Goal: Task Accomplishment & Management: Manage account settings

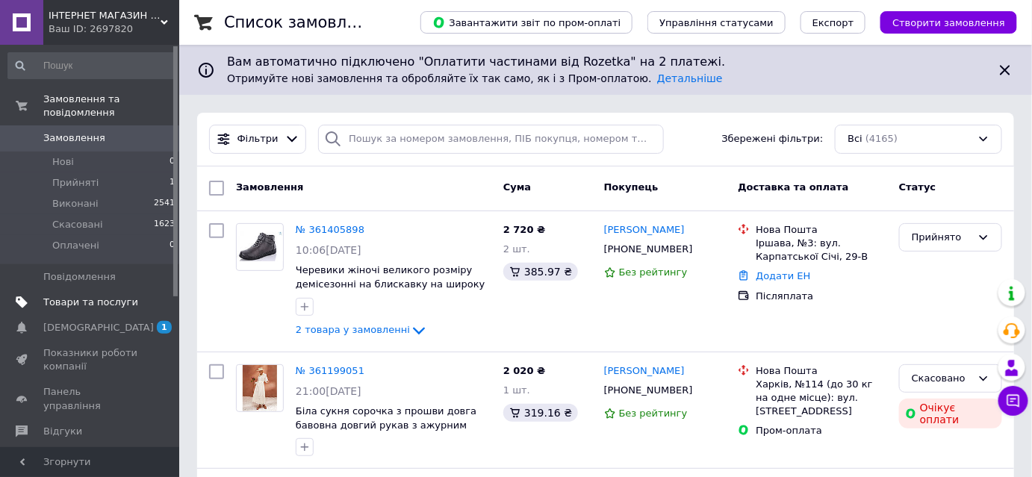
click at [113, 296] on span "Товари та послуги" at bounding box center [90, 302] width 95 height 13
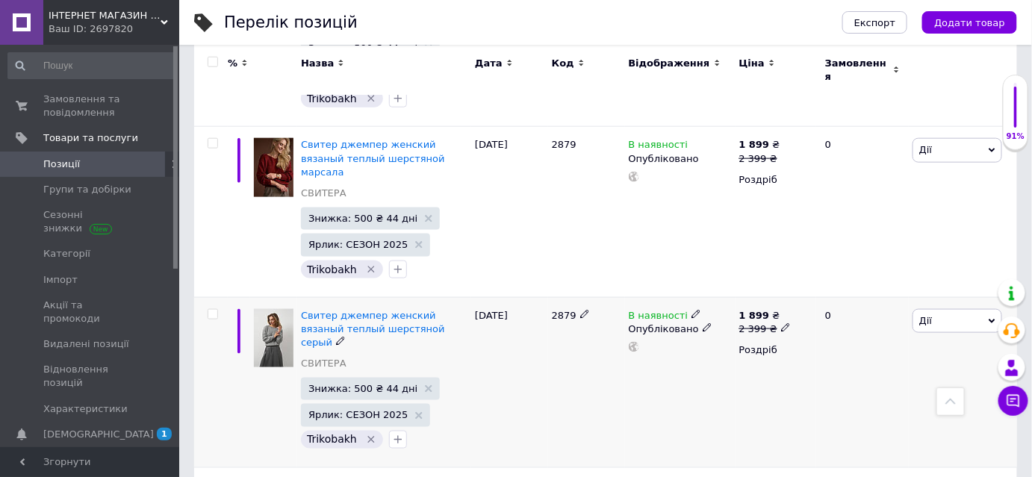
scroll to position [543, 0]
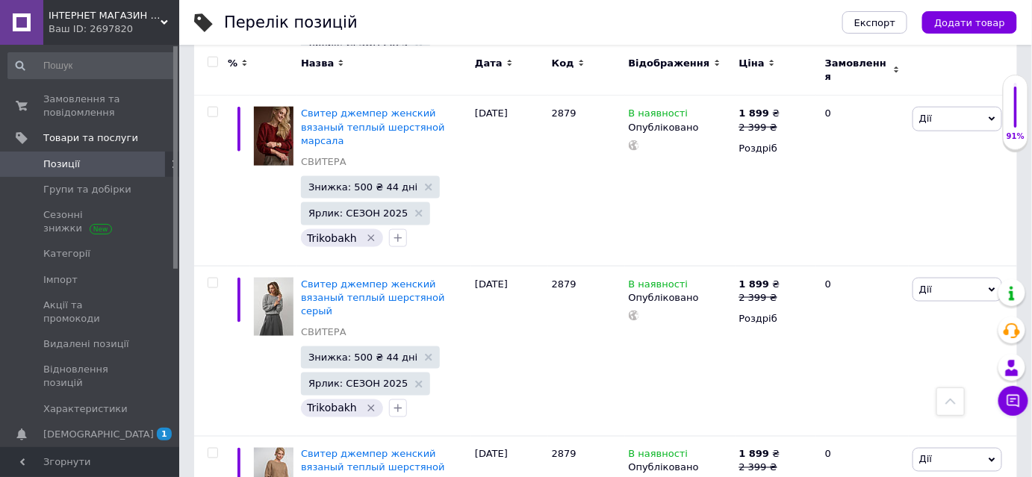
click at [208, 61] on input "checkbox" at bounding box center [213, 62] width 10 height 10
checkbox input "true"
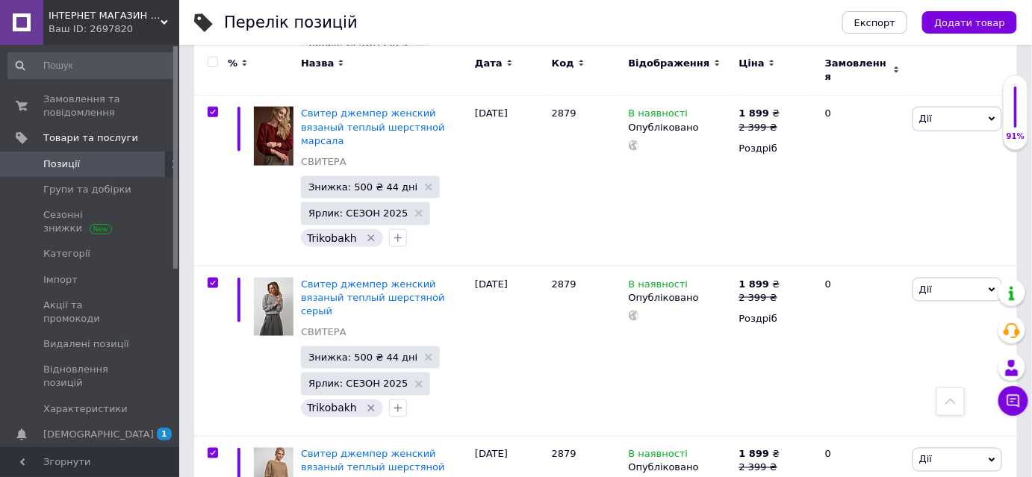
checkbox input "true"
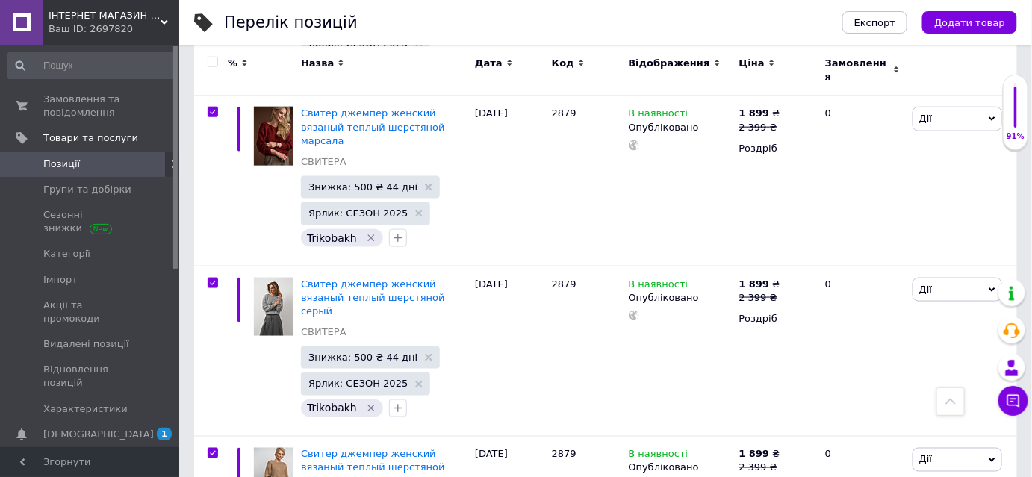
checkbox input "true"
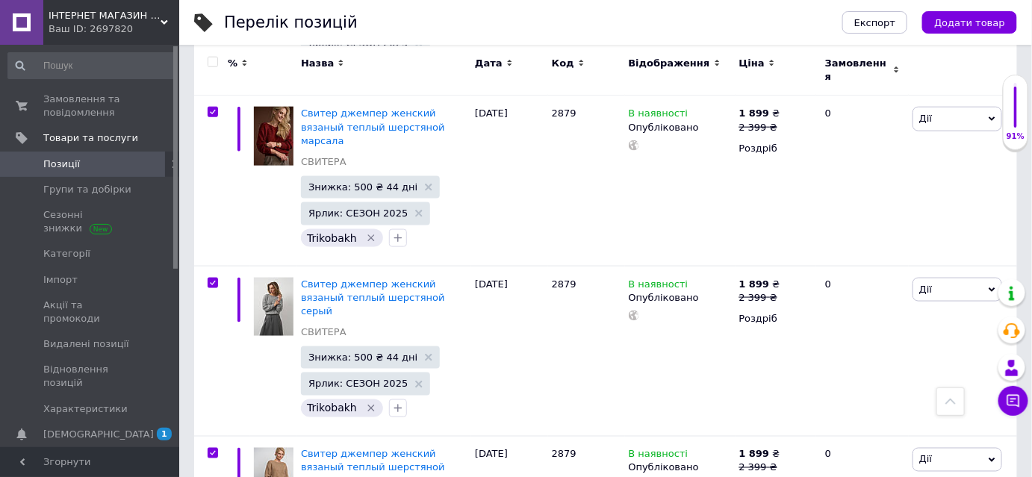
checkbox input "true"
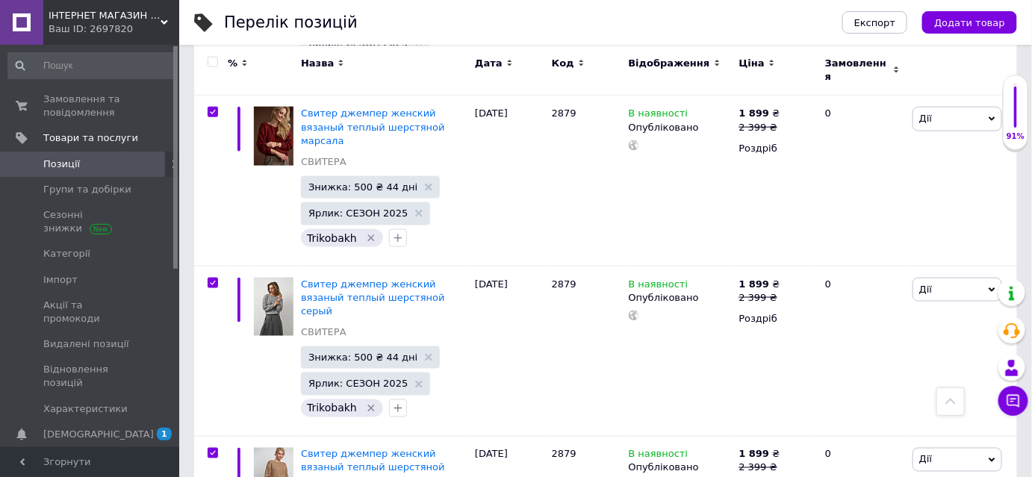
checkbox input "true"
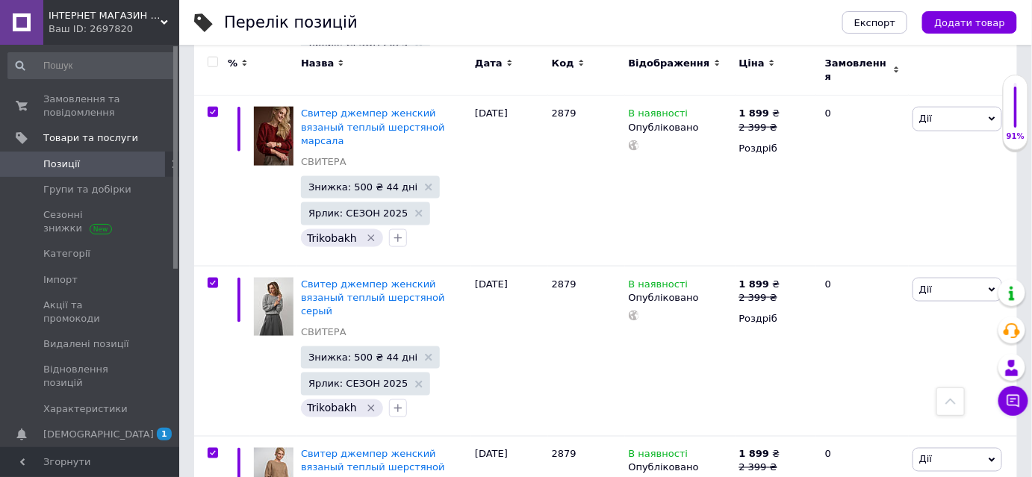
checkbox input "true"
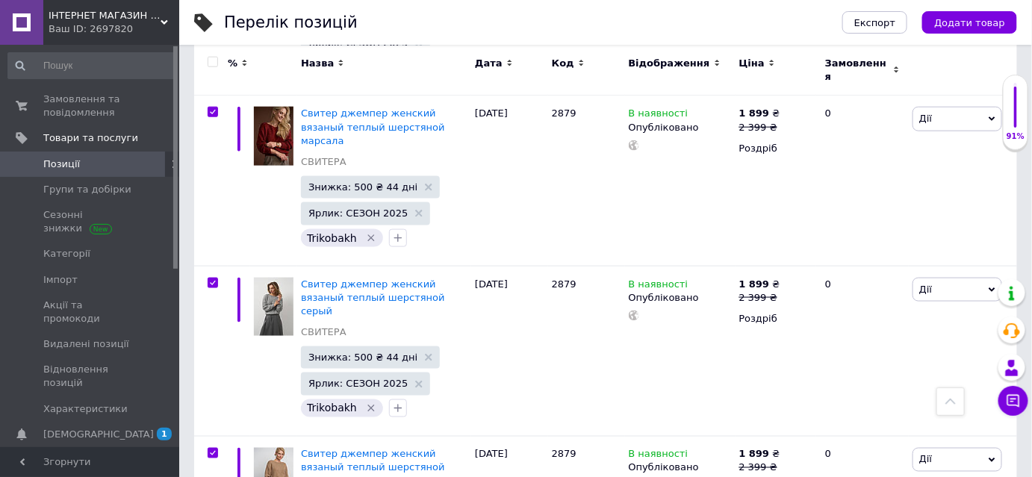
checkbox input "true"
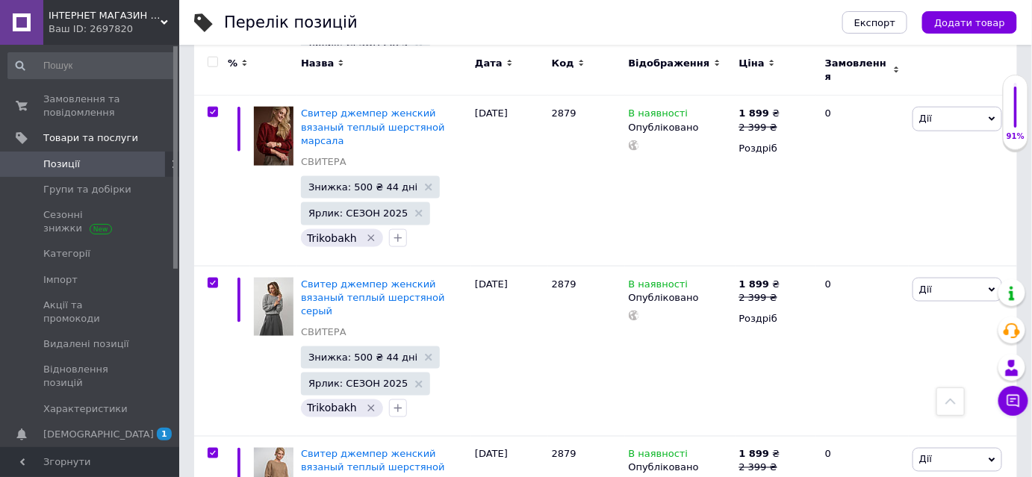
checkbox input "true"
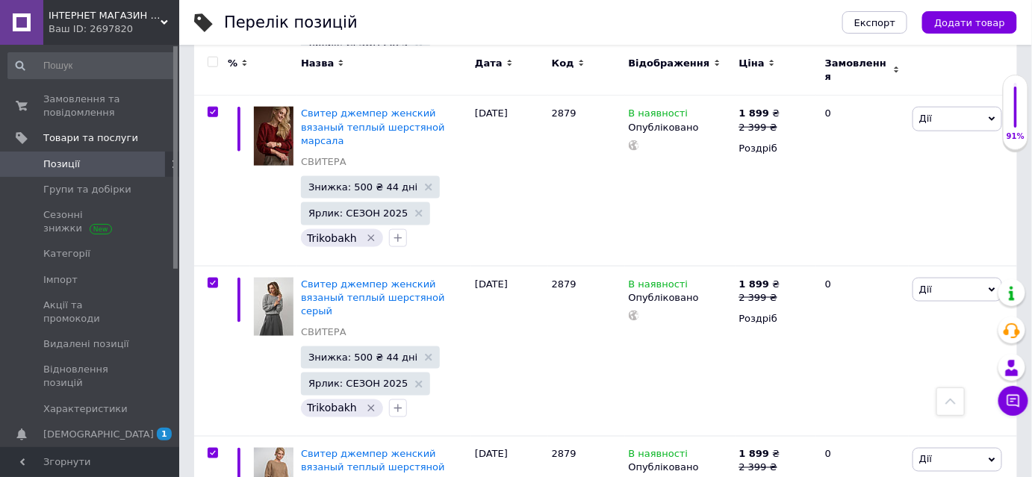
checkbox input "true"
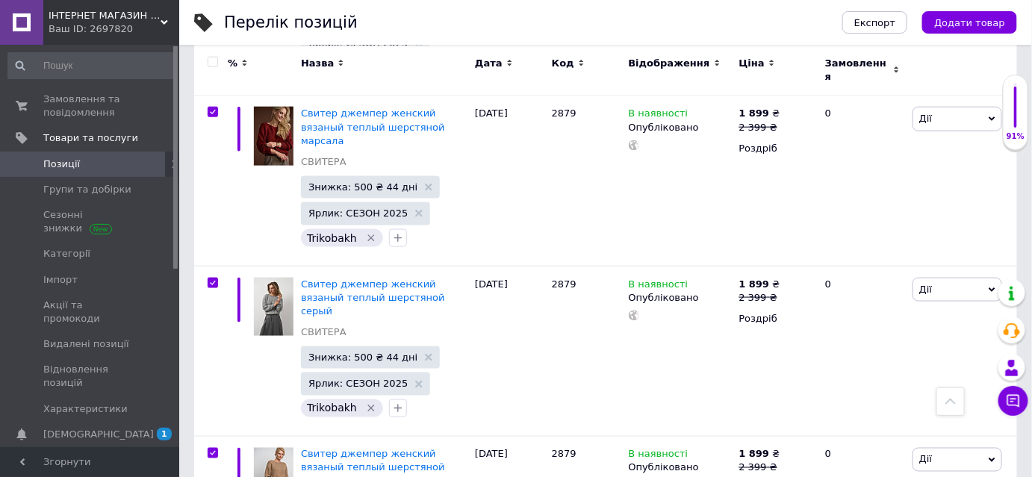
checkbox input "true"
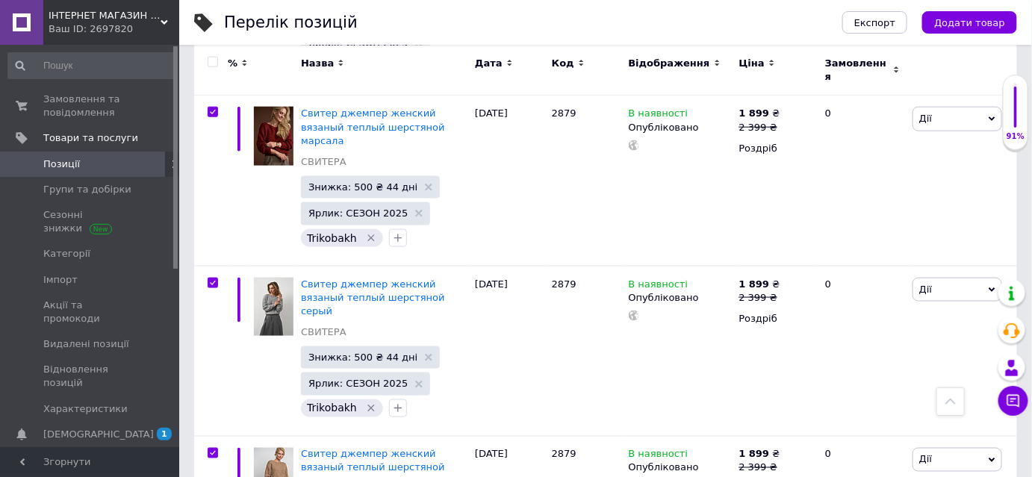
checkbox input "true"
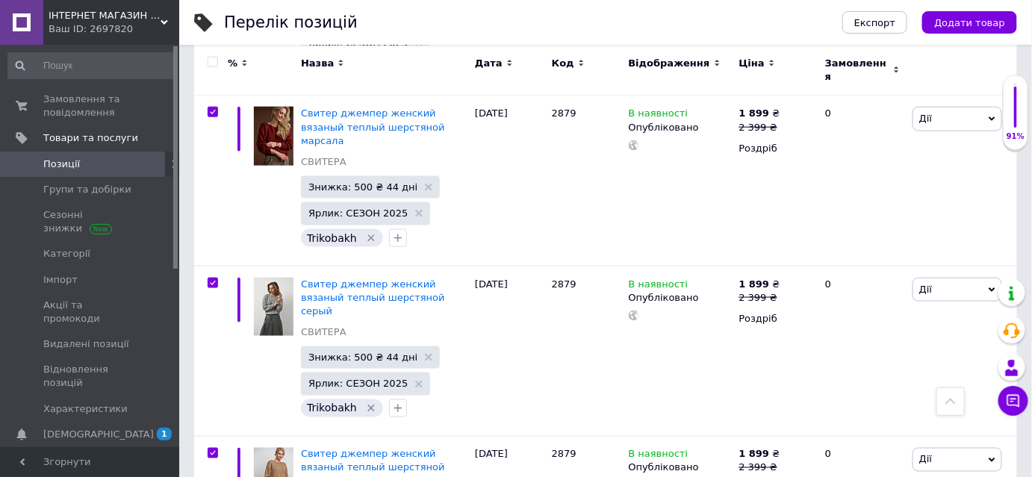
checkbox input "true"
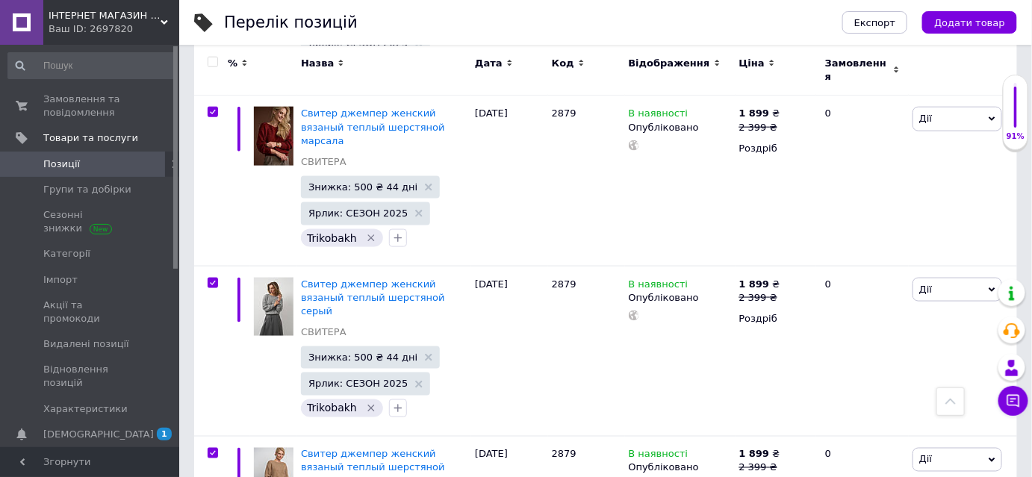
checkbox input "true"
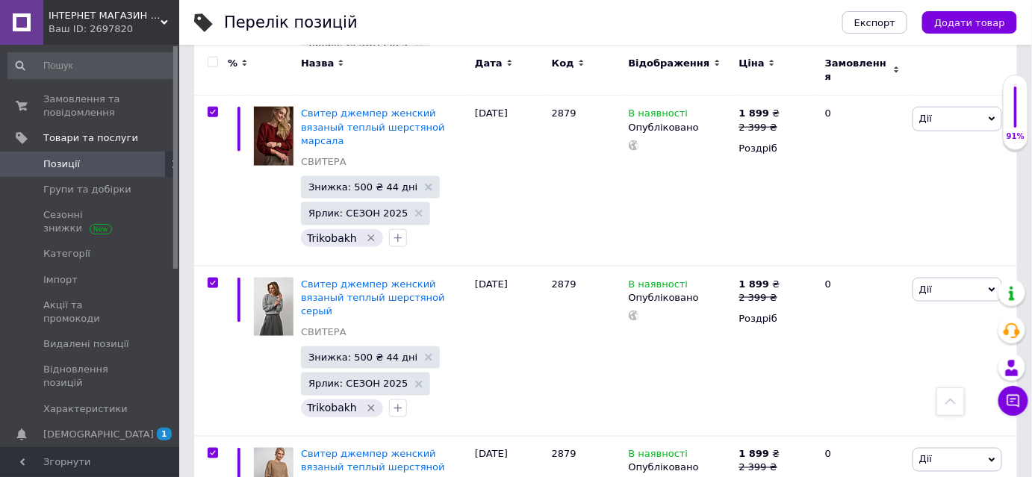
checkbox input "true"
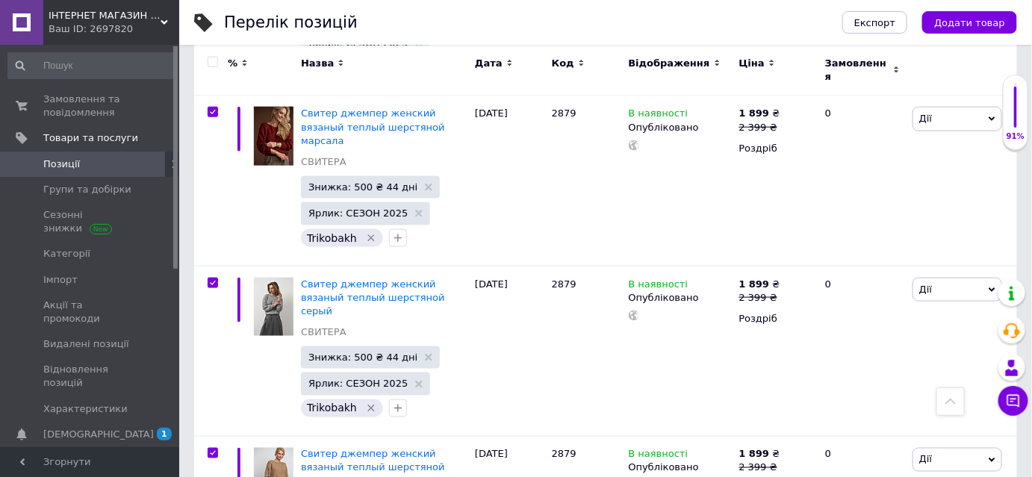
checkbox input "true"
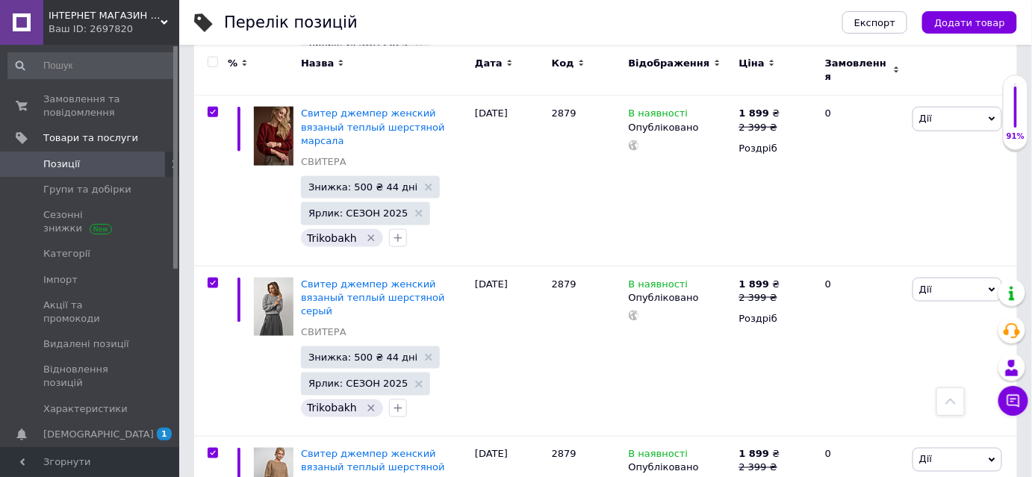
checkbox input "true"
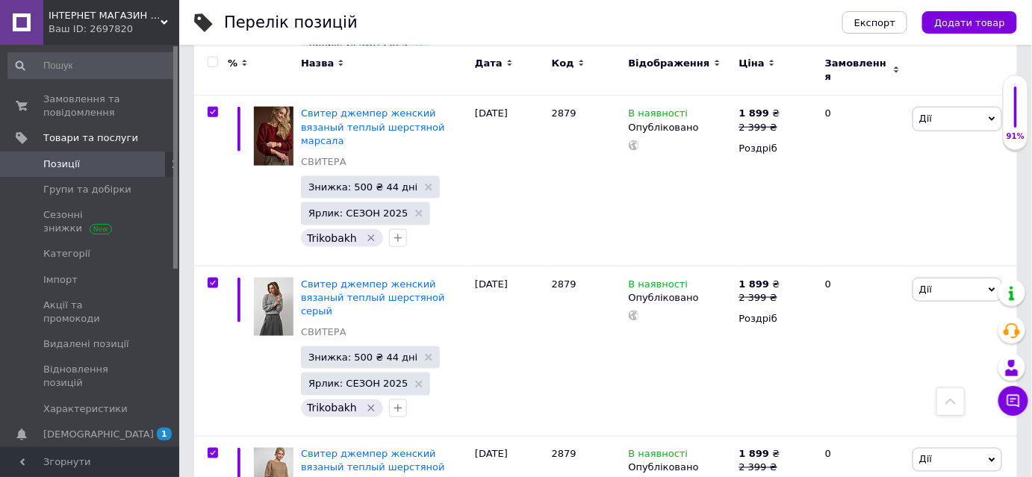
checkbox input "true"
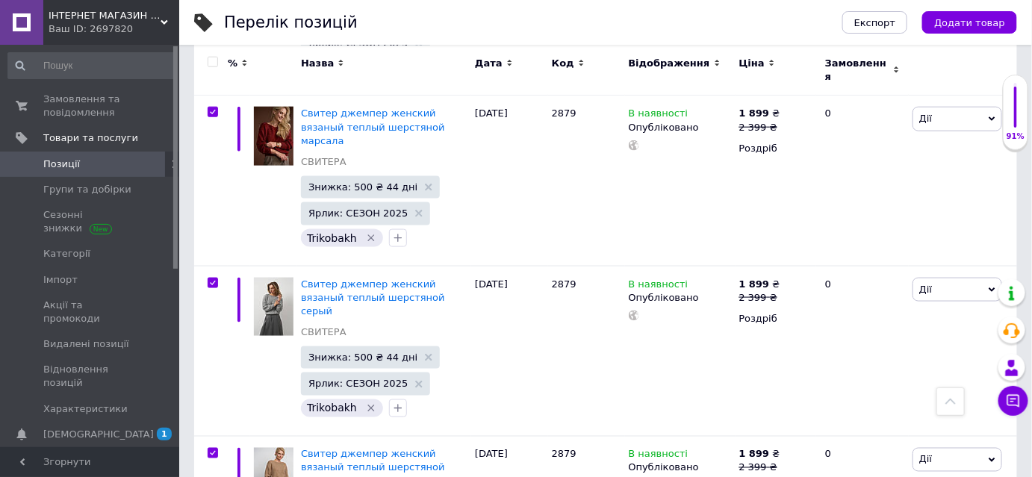
checkbox input "true"
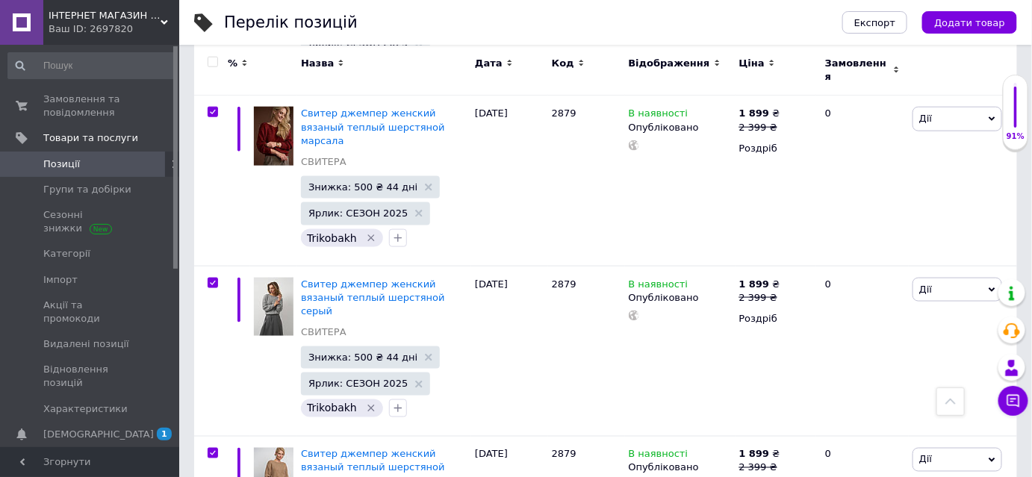
checkbox input "true"
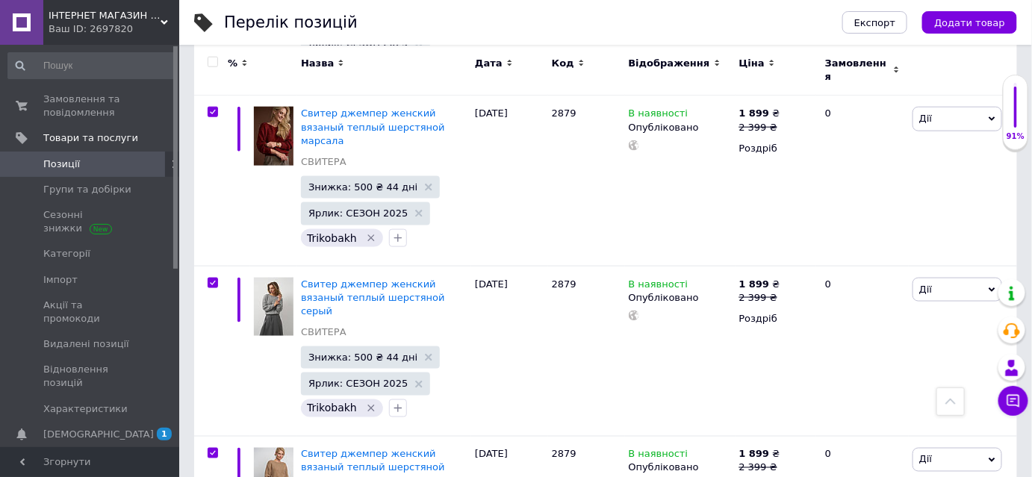
checkbox input "true"
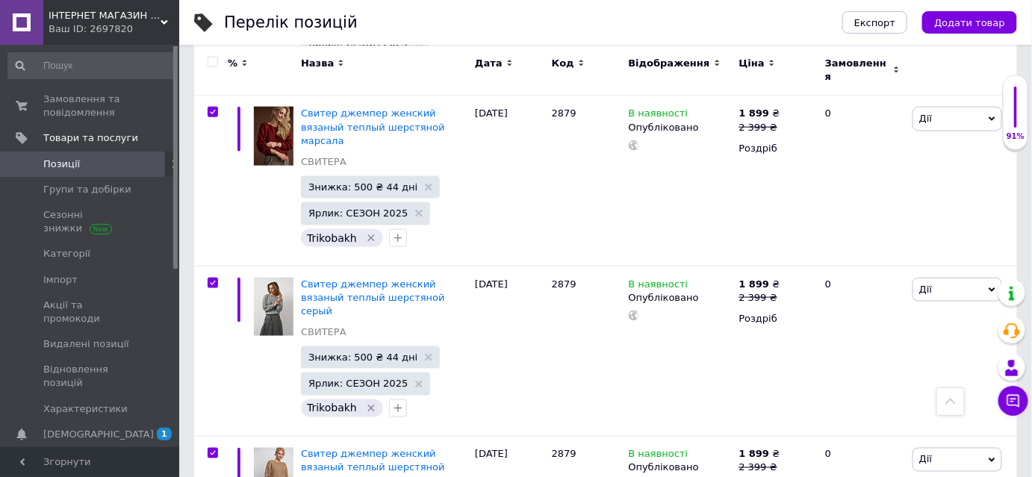
checkbox input "true"
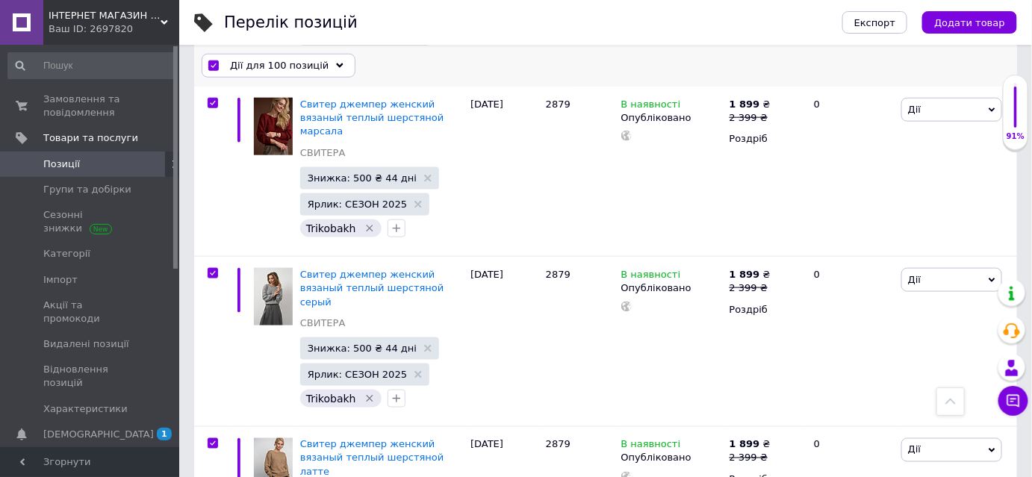
click at [275, 65] on span "Дії для 100 позицій" at bounding box center [279, 65] width 99 height 13
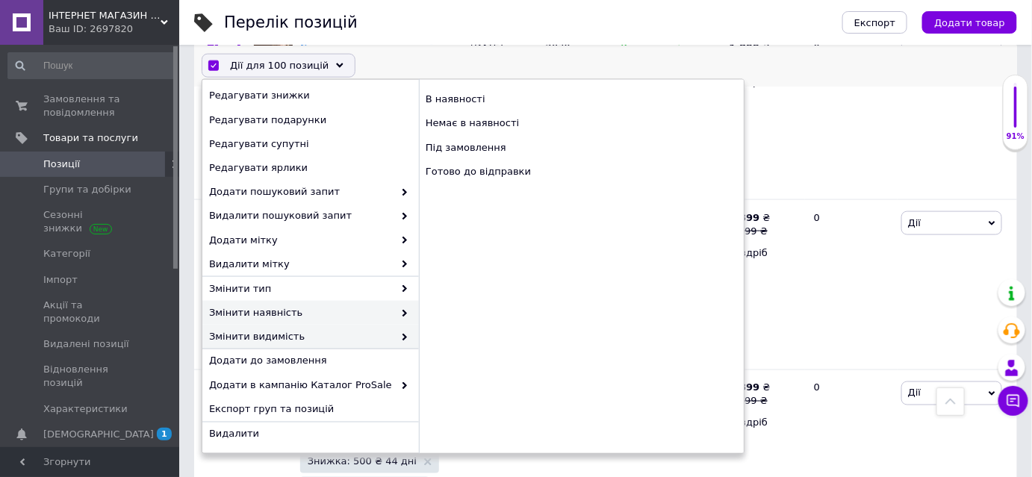
scroll to position [611, 0]
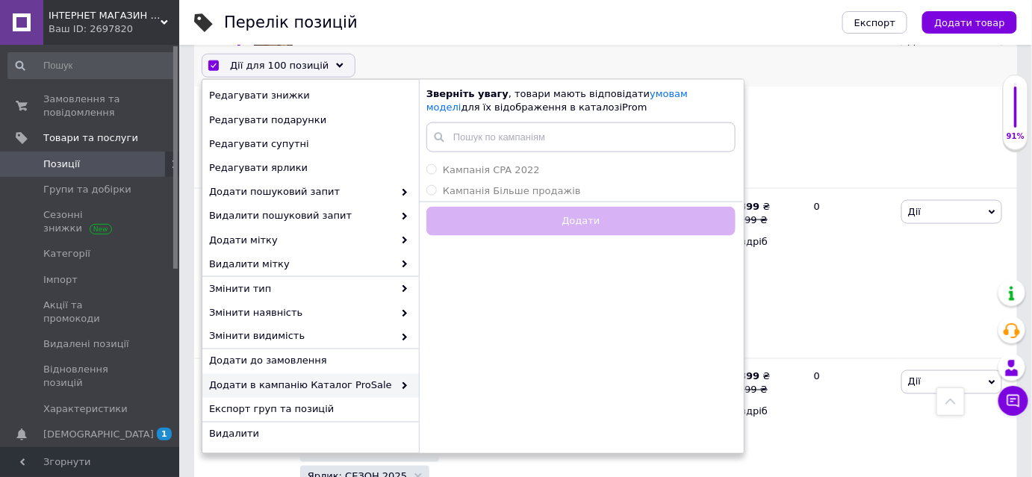
click at [362, 381] on span "Додати в кампанію Каталог ProSale" at bounding box center [301, 384] width 184 height 13
click at [511, 170] on span "Кампанія CPA 2022" at bounding box center [491, 168] width 97 height 11
click at [436, 170] on input "Кампанія CPA 2022" at bounding box center [431, 168] width 10 height 10
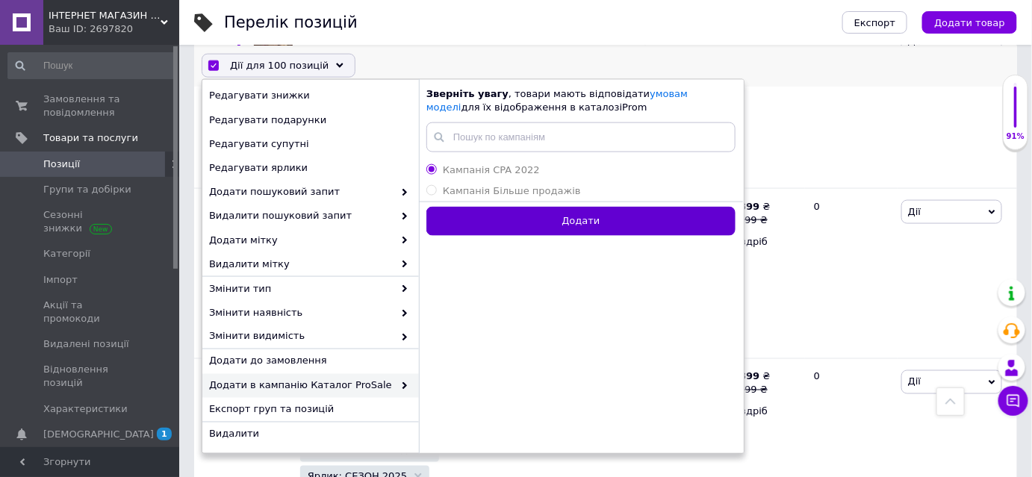
click at [499, 227] on button "Додати" at bounding box center [580, 220] width 309 height 29
radio input "false"
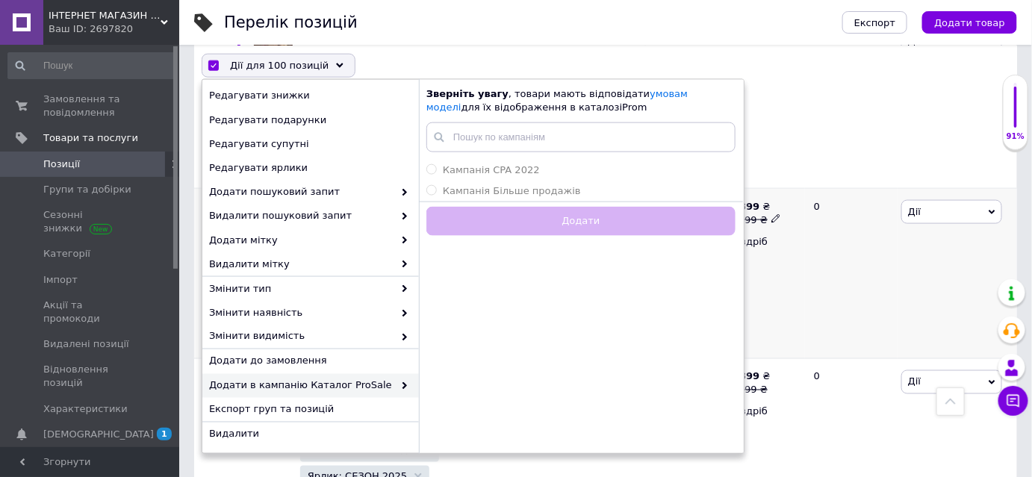
checkbox input "false"
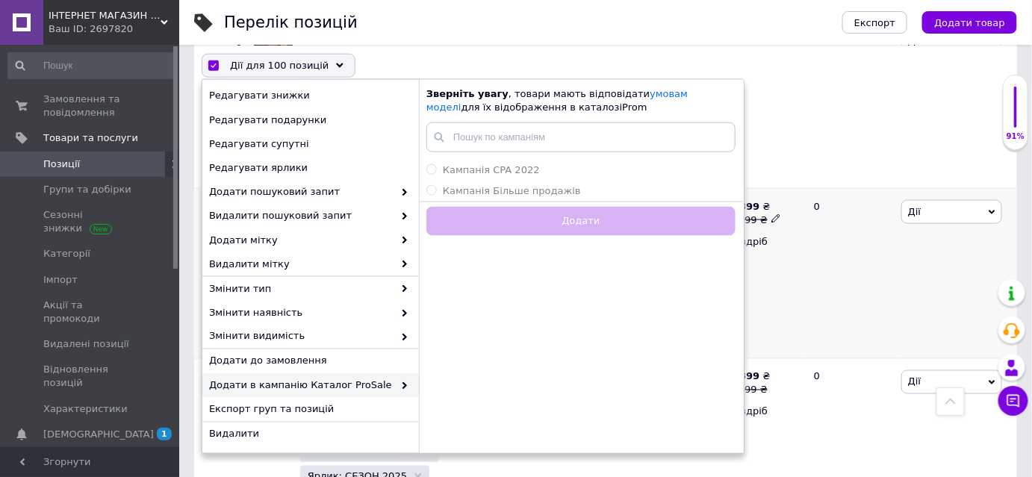
checkbox input "false"
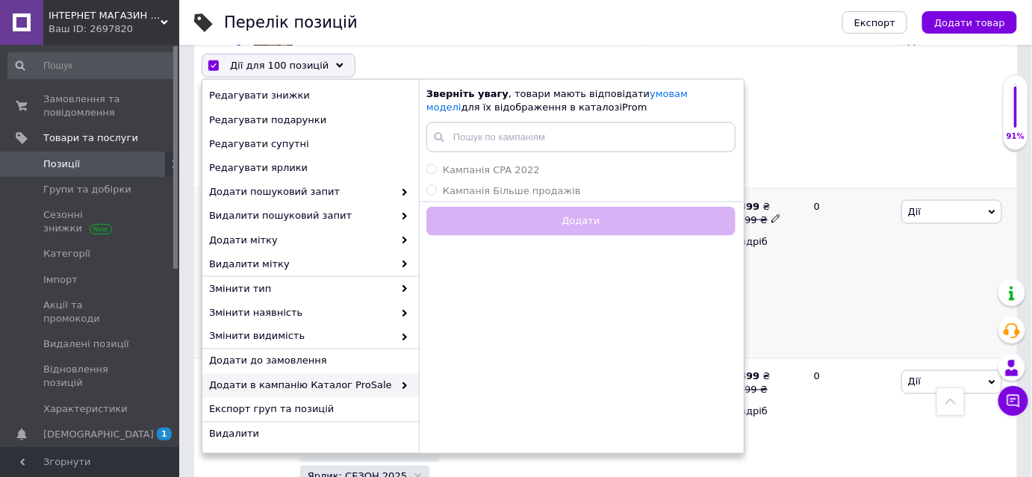
checkbox input "false"
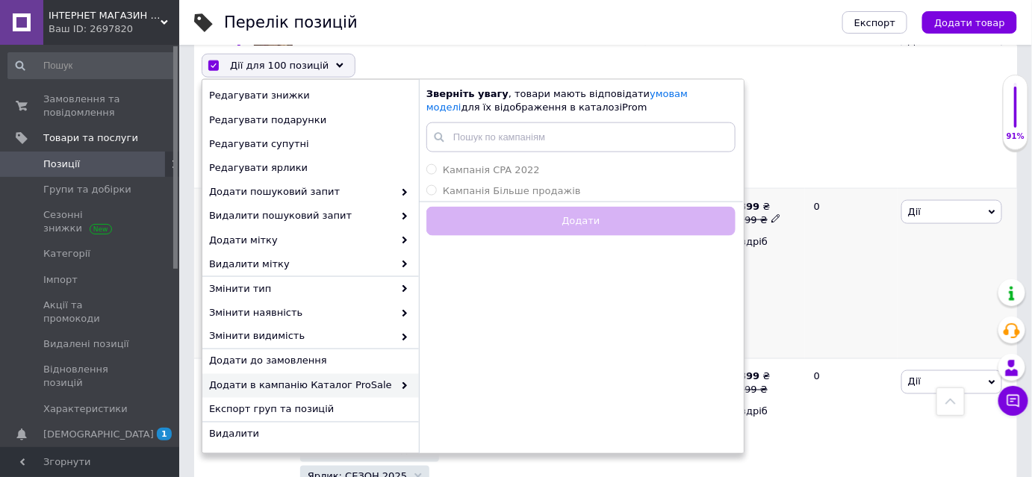
checkbox input "false"
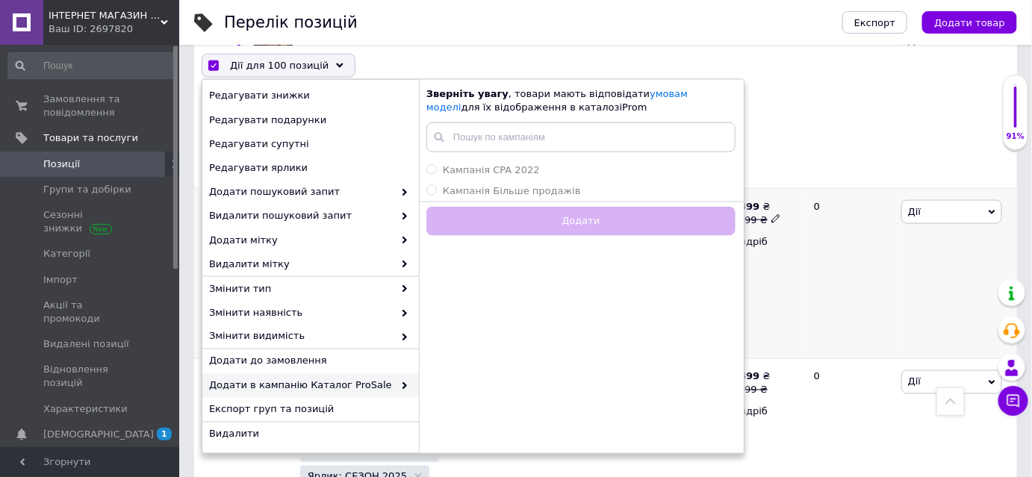
checkbox input "false"
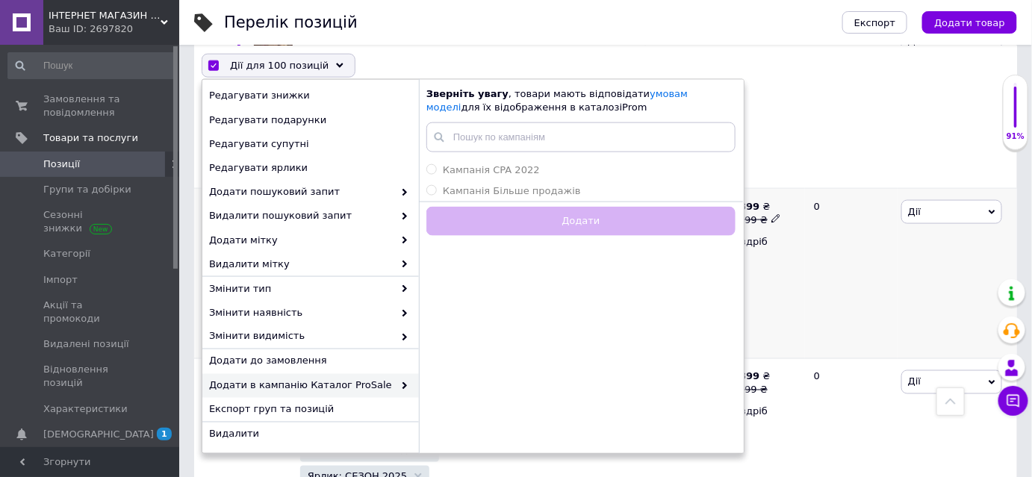
checkbox input "false"
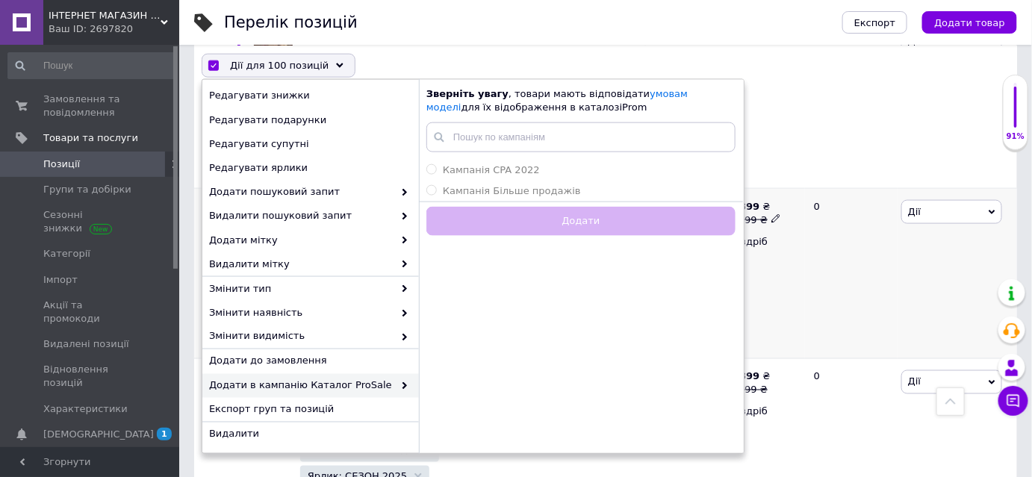
checkbox input "false"
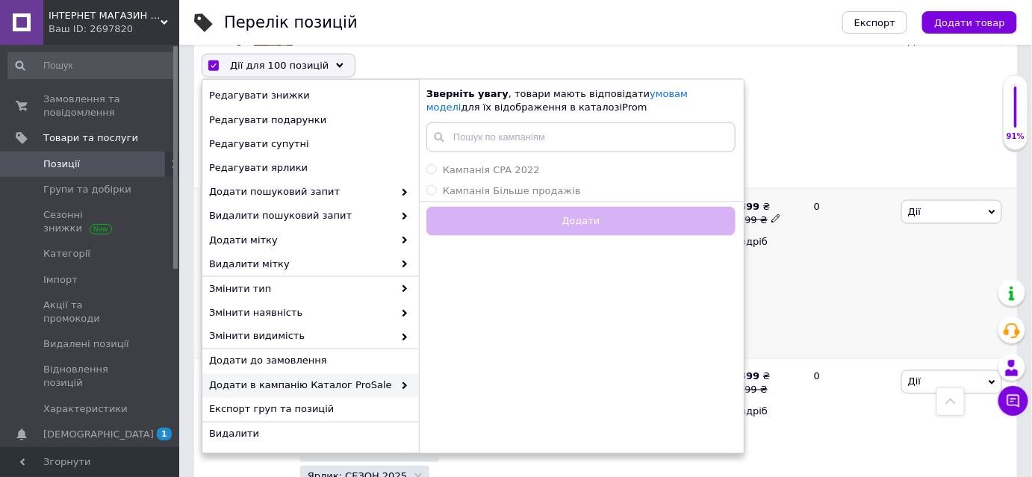
checkbox input "false"
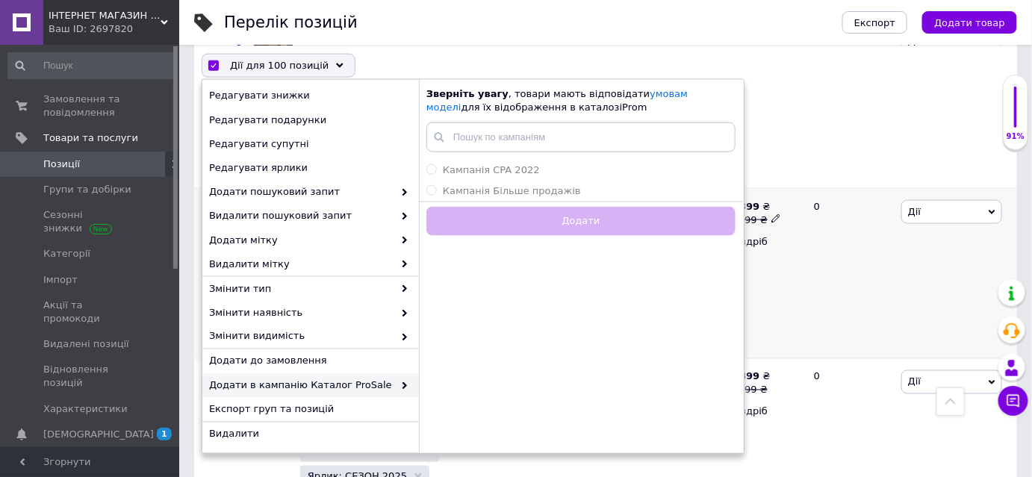
checkbox input "false"
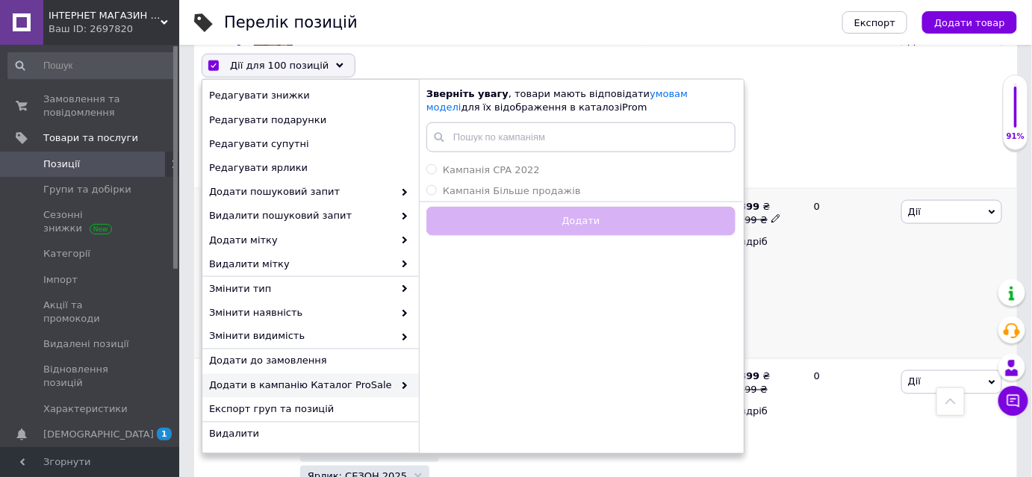
checkbox input "false"
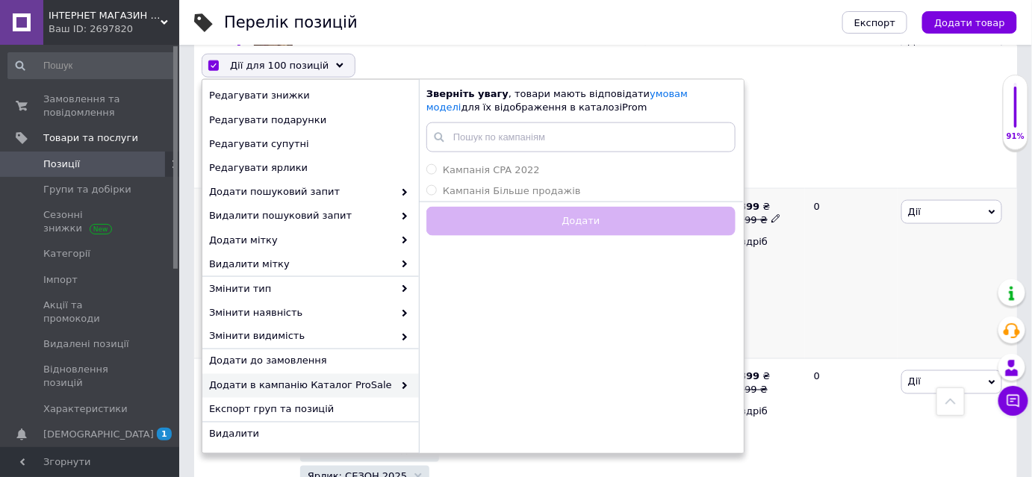
checkbox input "false"
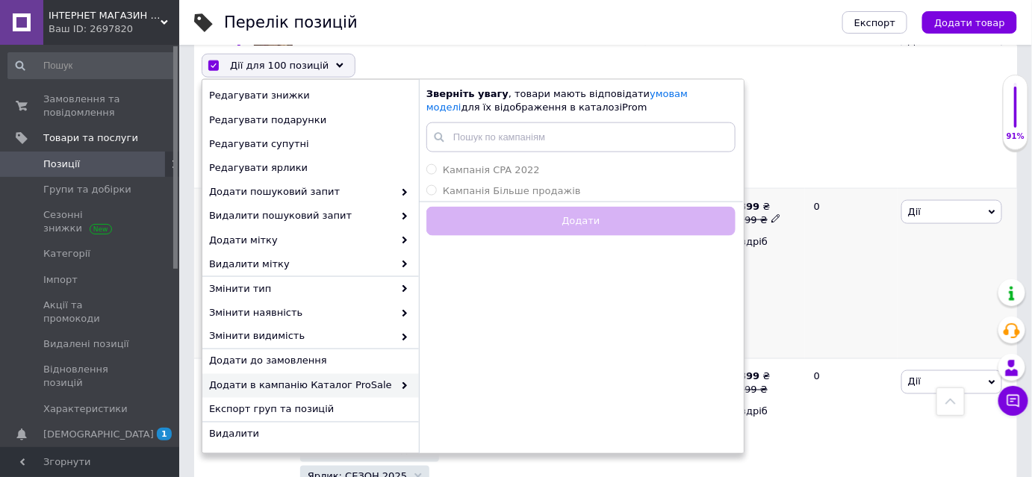
checkbox input "false"
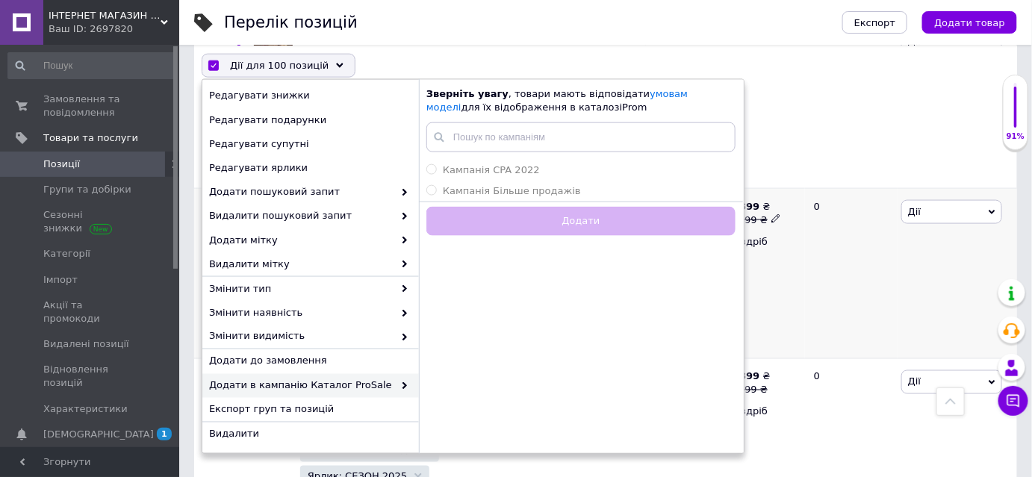
checkbox input "false"
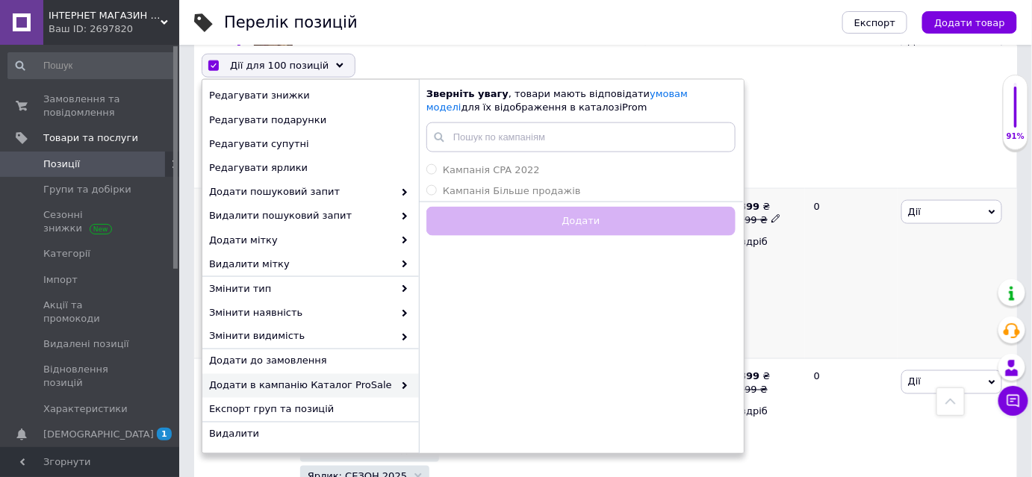
checkbox input "false"
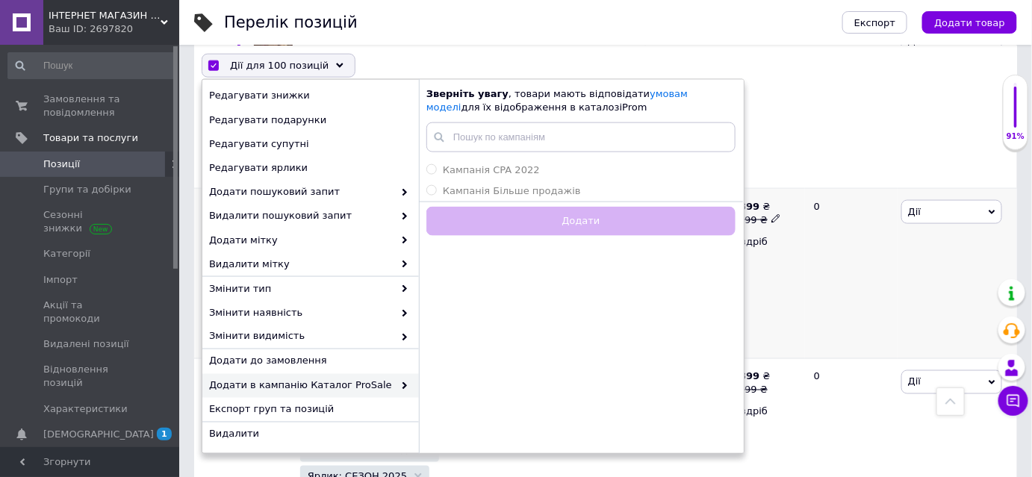
checkbox input "false"
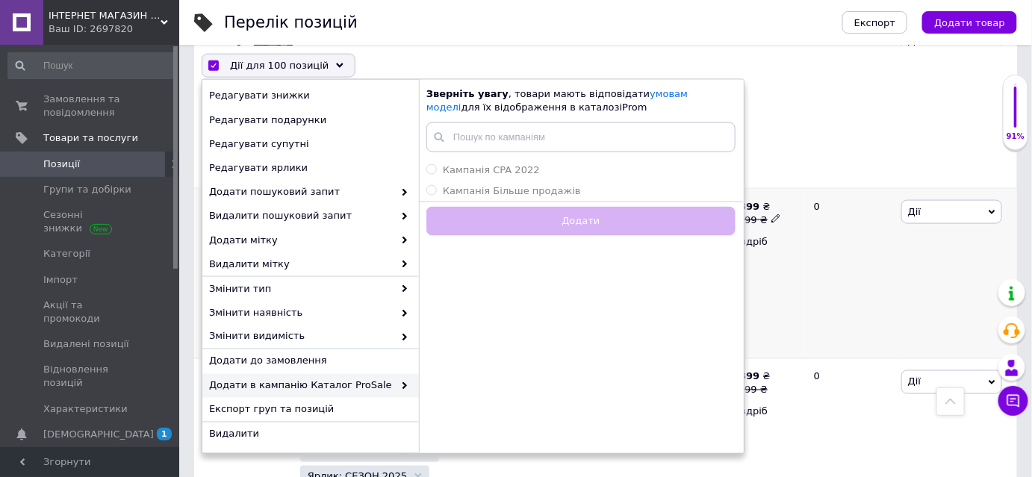
checkbox input "false"
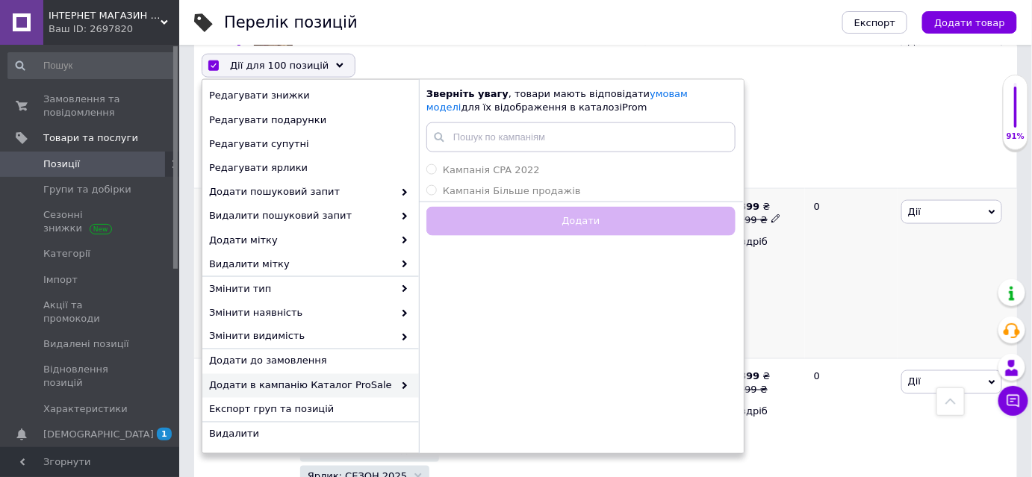
checkbox input "false"
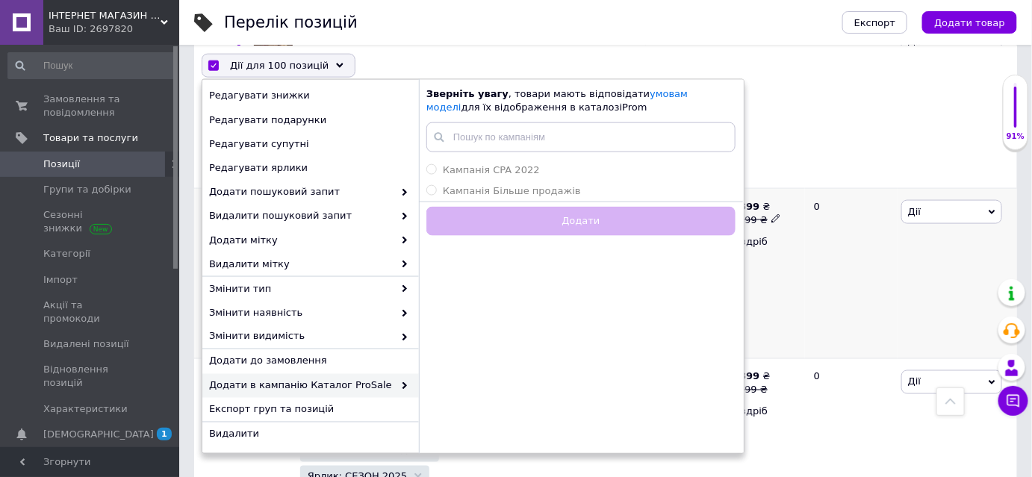
checkbox input "false"
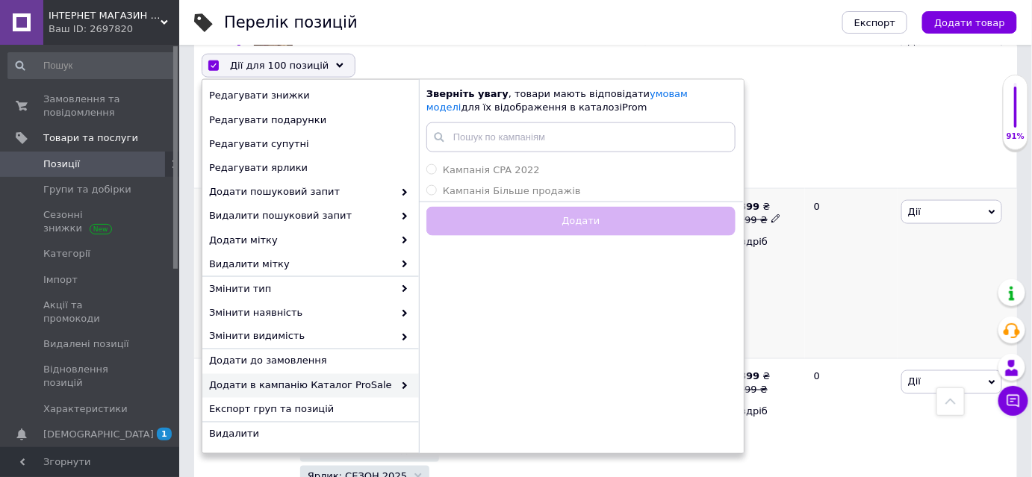
checkbox input "false"
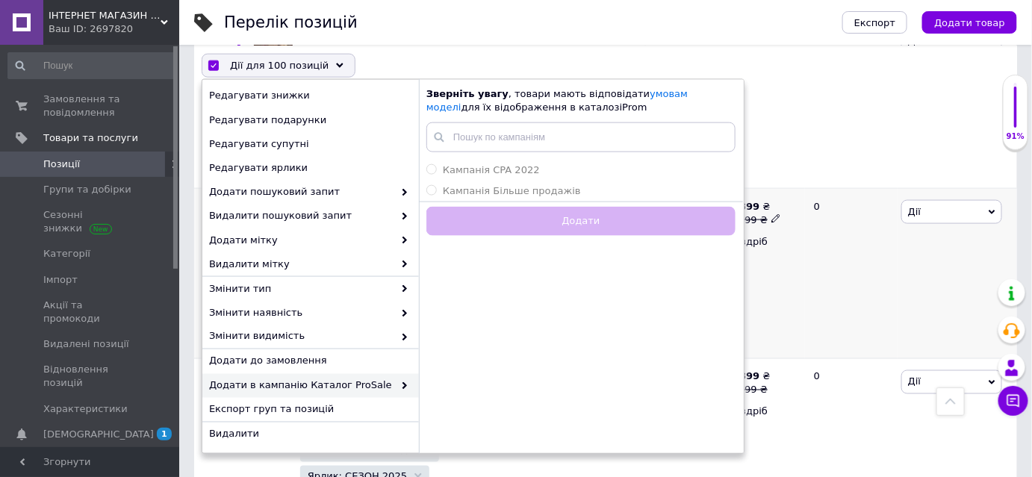
checkbox input "false"
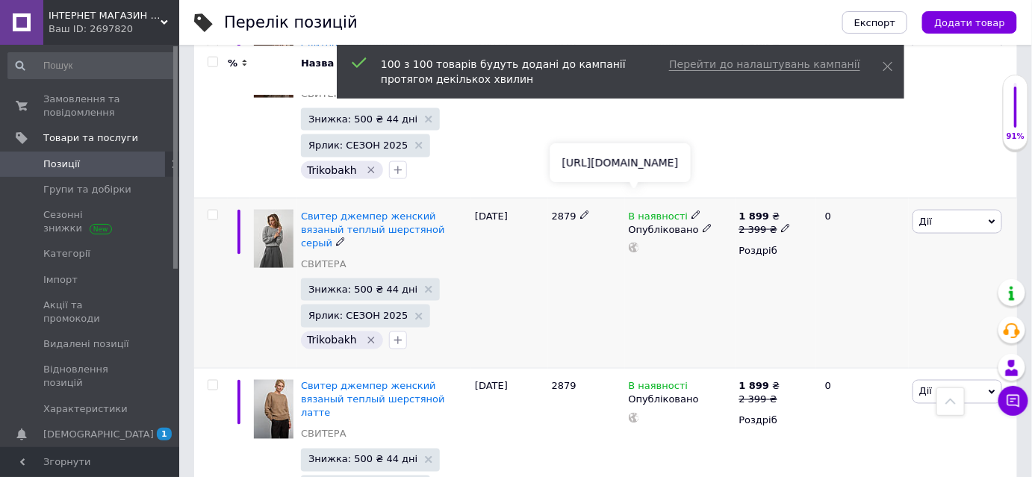
click at [632, 243] on use at bounding box center [634, 248] width 10 height 10
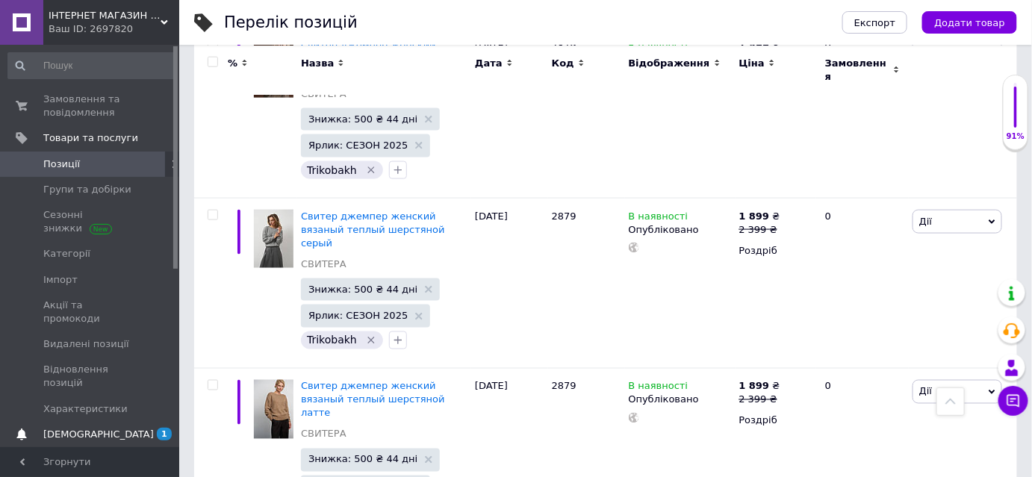
click at [85, 428] on span "[DEMOGRAPHIC_DATA]" at bounding box center [98, 434] width 110 height 13
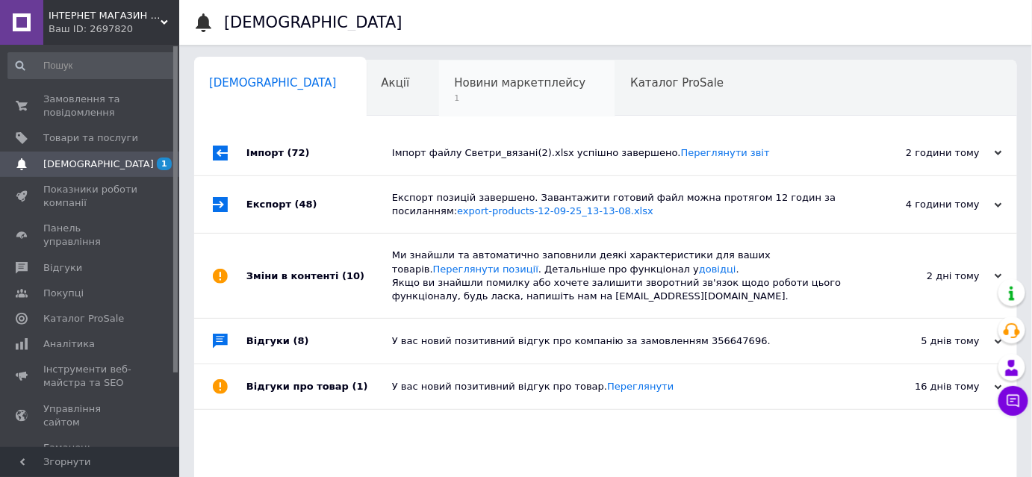
click at [454, 97] on span "1" at bounding box center [519, 98] width 131 height 11
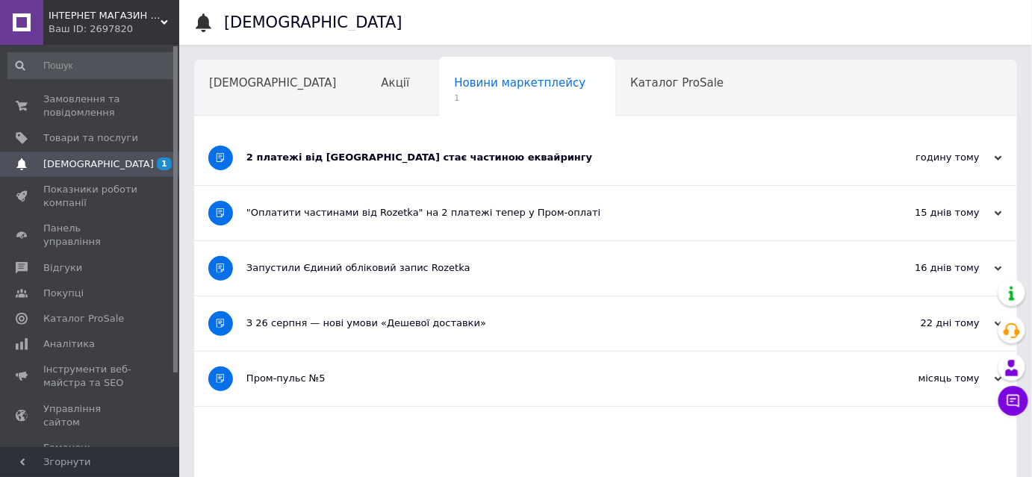
click at [352, 158] on div "2 платежі від [GEOGRAPHIC_DATA] стає частиною еквайрингу" at bounding box center [549, 157] width 606 height 13
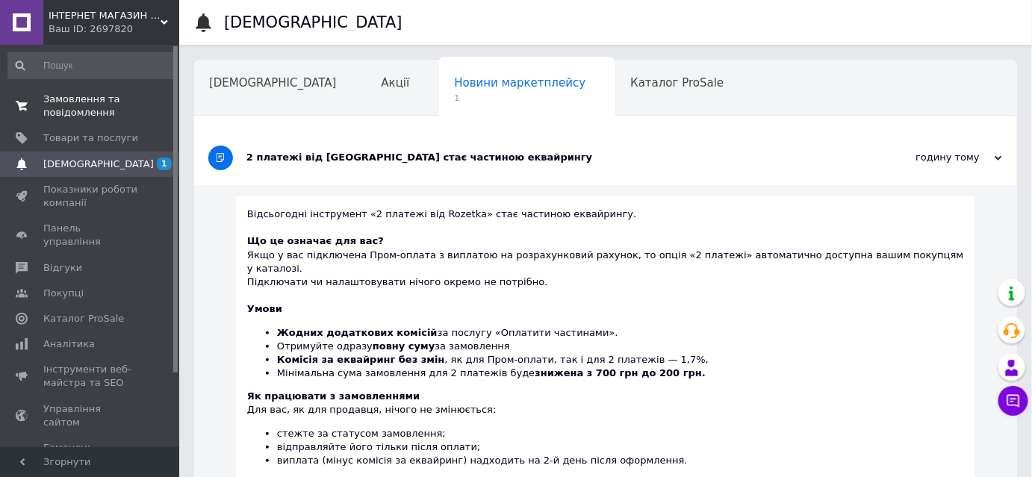
click at [98, 104] on span "Замовлення та повідомлення" at bounding box center [90, 106] width 95 height 27
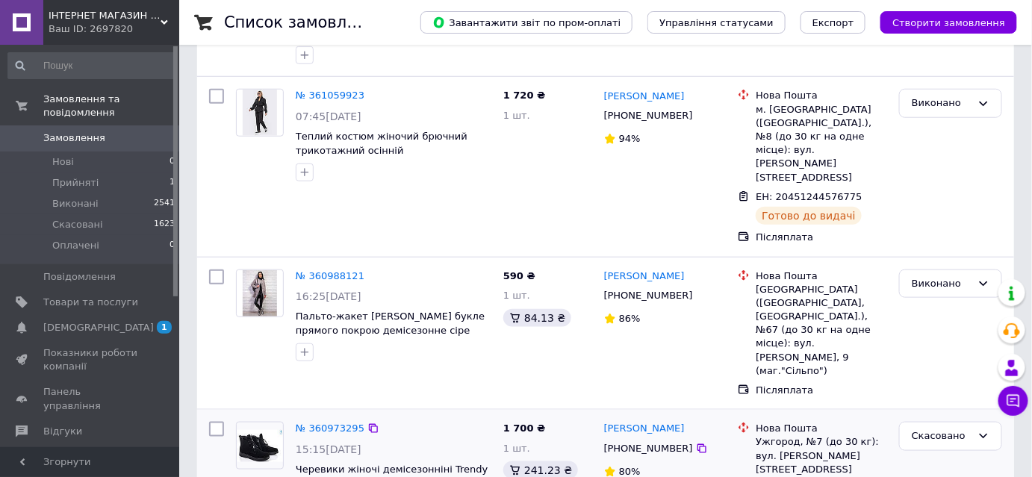
scroll to position [407, 0]
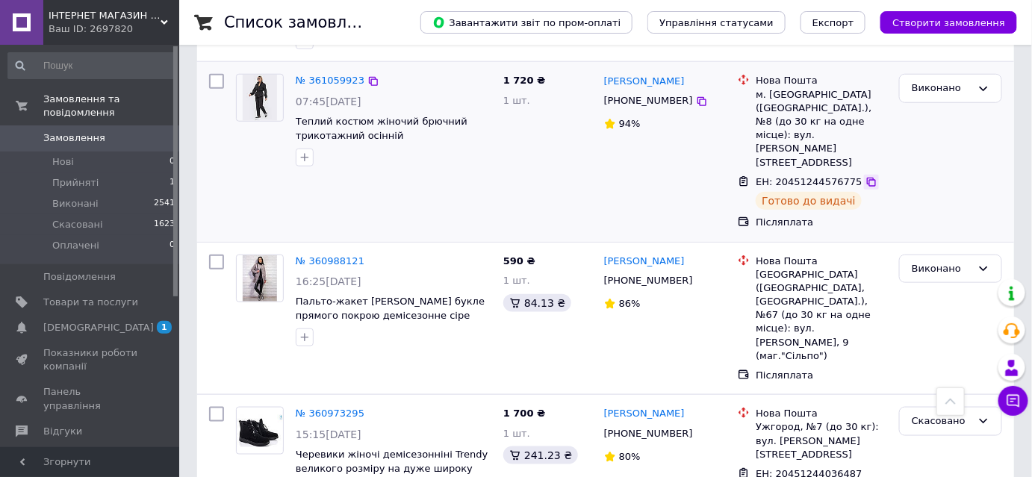
click at [865, 176] on icon at bounding box center [871, 182] width 12 height 12
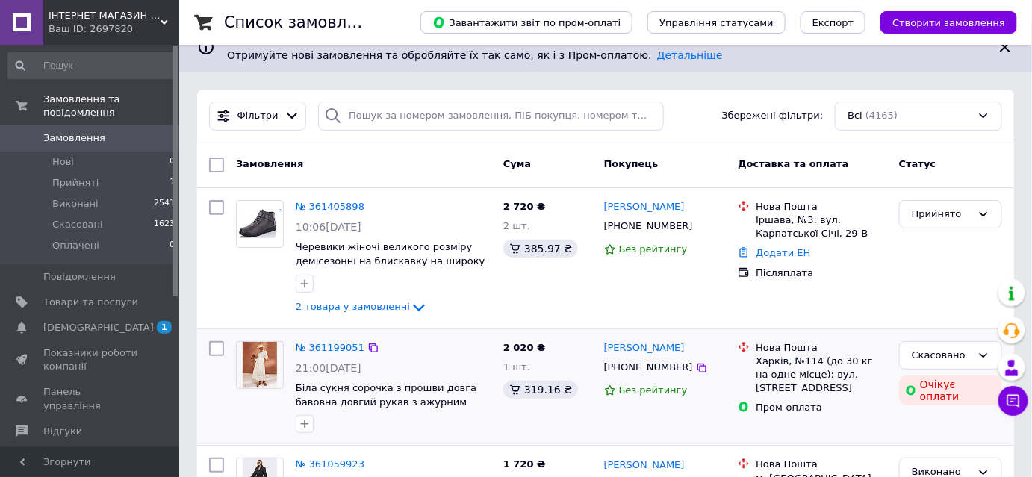
scroll to position [0, 0]
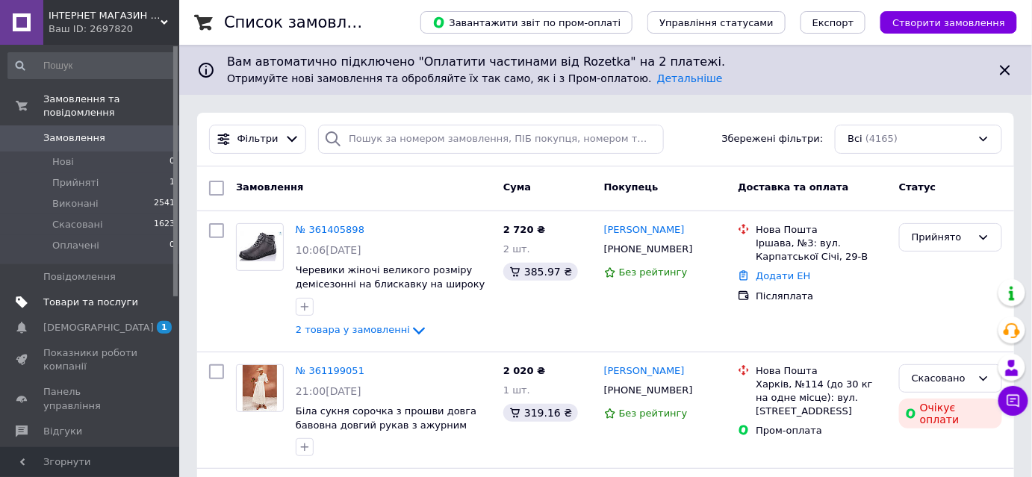
click at [117, 296] on span "Товари та послуги" at bounding box center [90, 302] width 95 height 13
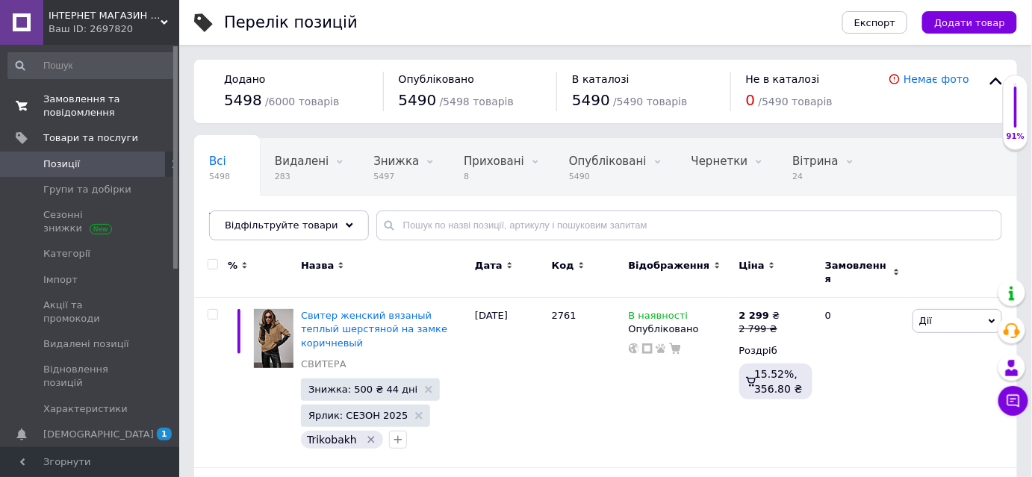
click at [87, 110] on span "Замовлення та повідомлення" at bounding box center [90, 106] width 95 height 27
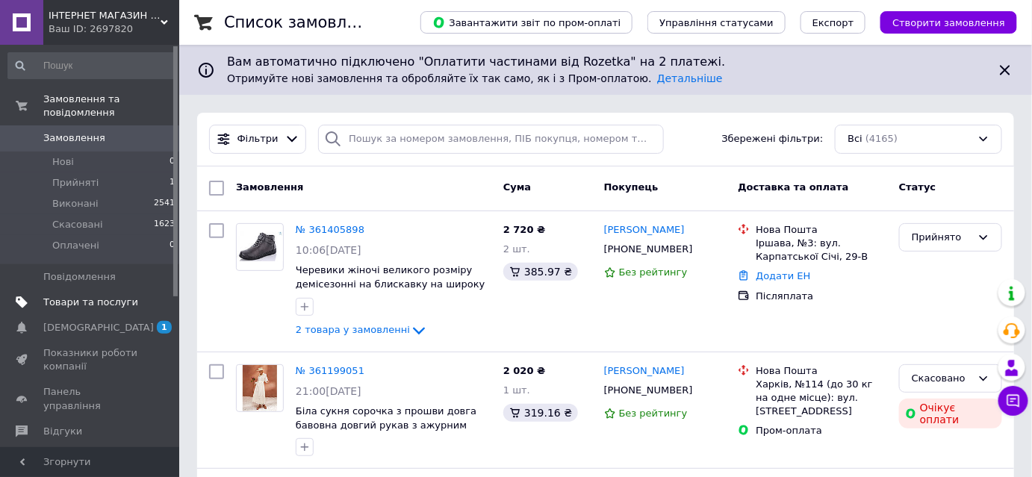
click at [97, 296] on span "Товари та послуги" at bounding box center [90, 302] width 95 height 13
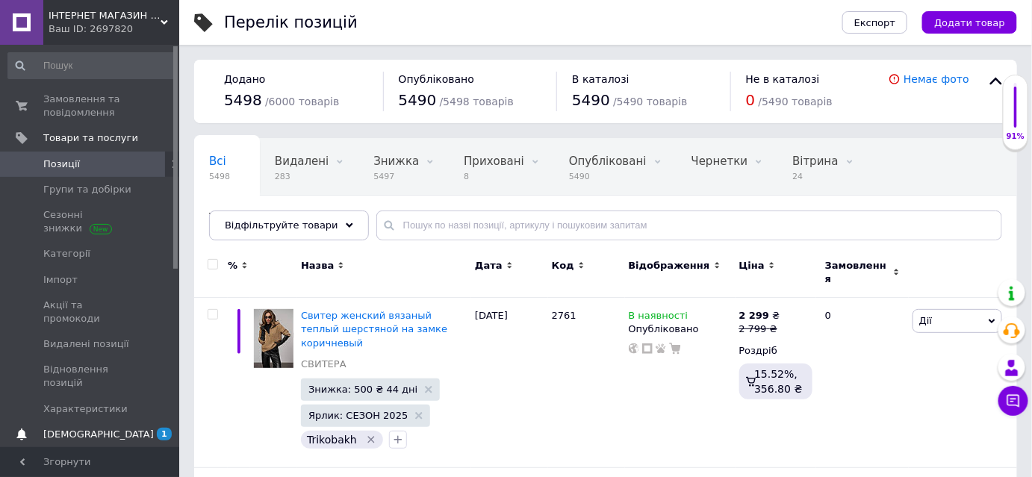
click at [87, 428] on span "[DEMOGRAPHIC_DATA]" at bounding box center [98, 434] width 110 height 13
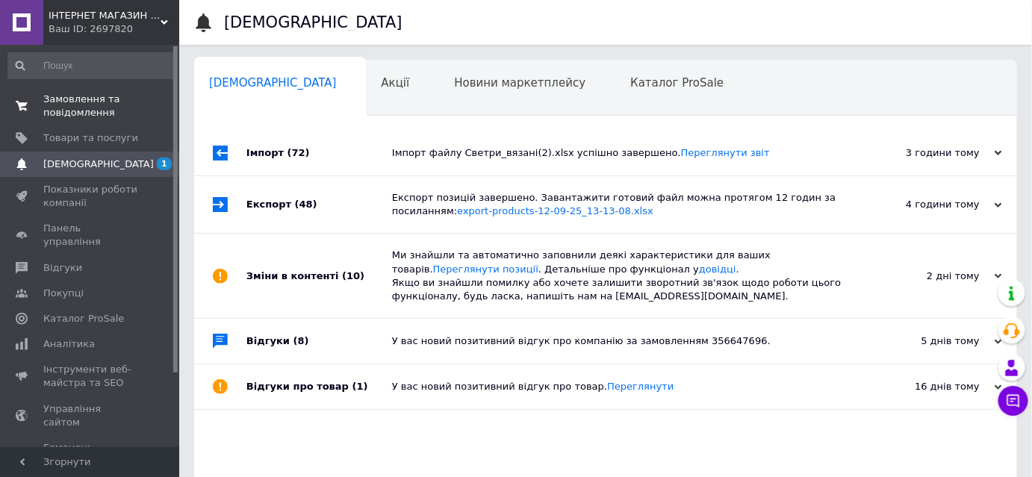
click at [54, 94] on span "Замовлення та повідомлення" at bounding box center [90, 106] width 95 height 27
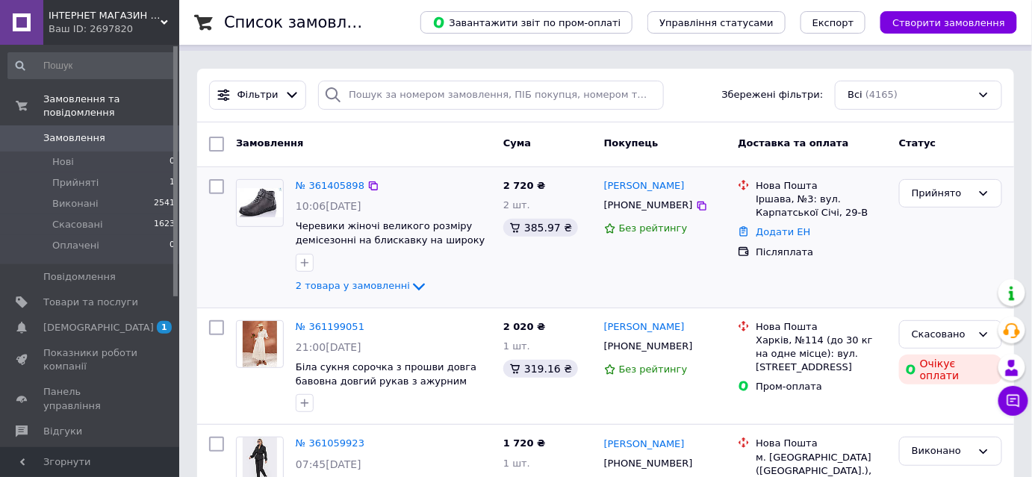
scroll to position [67, 0]
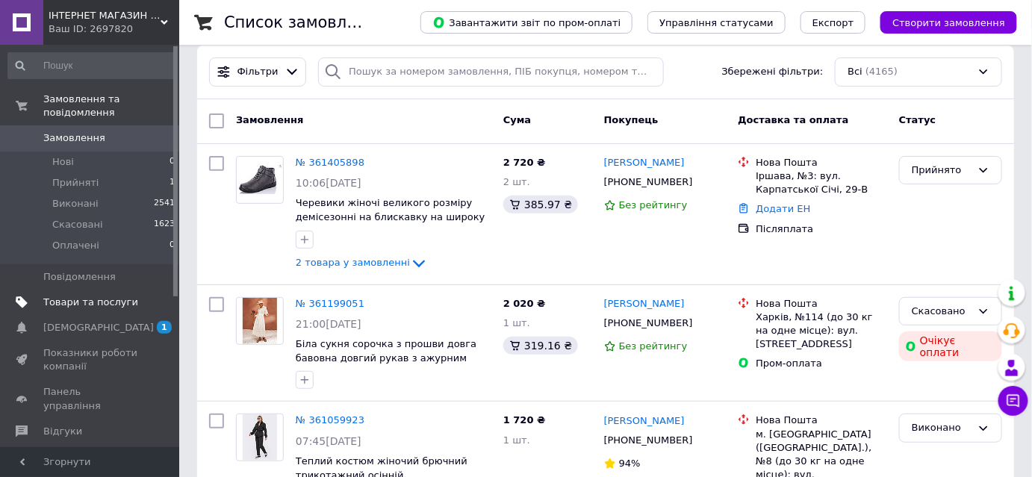
click at [111, 296] on span "Товари та послуги" at bounding box center [90, 302] width 95 height 13
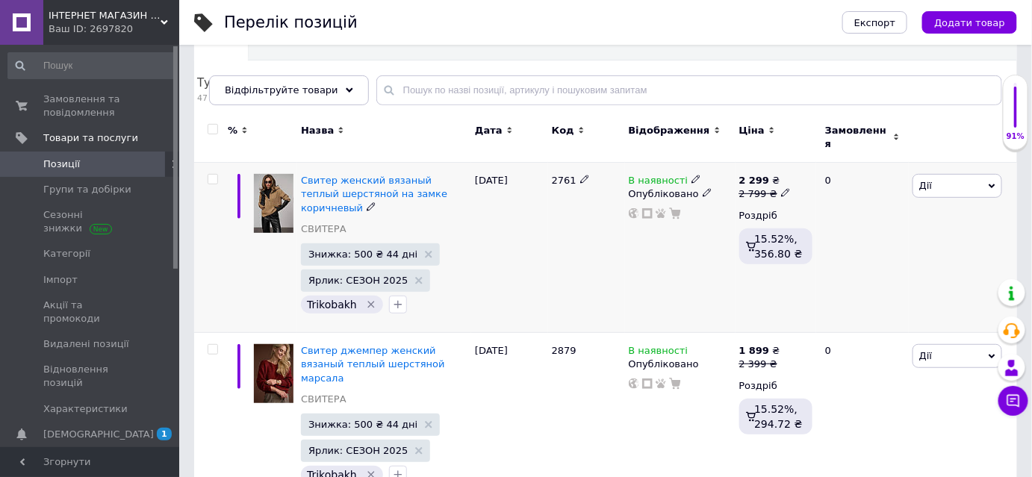
scroll to position [203, 0]
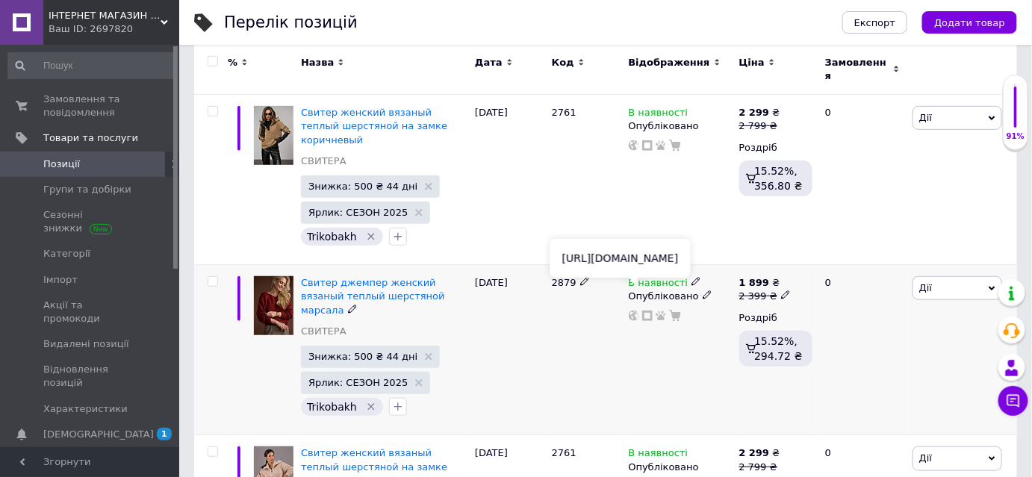
click at [633, 311] on use at bounding box center [634, 316] width 10 height 10
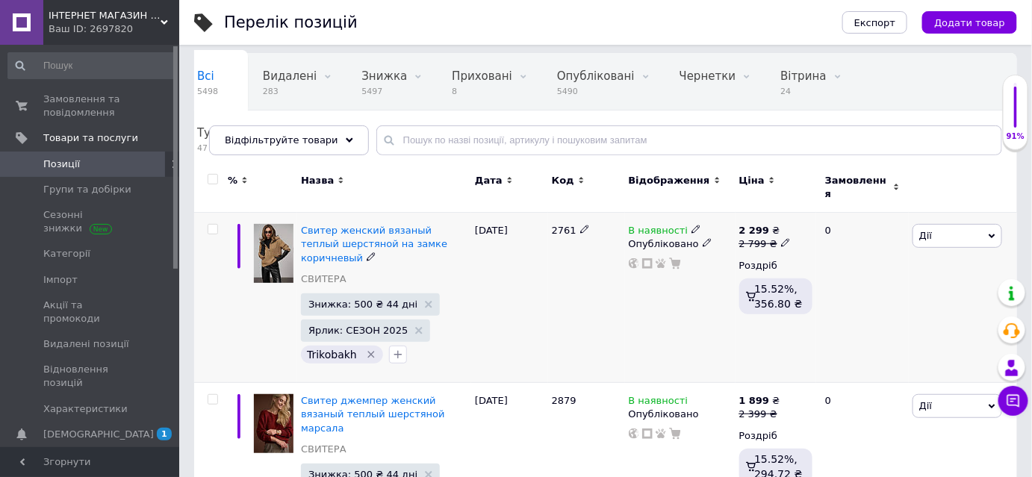
scroll to position [0, 0]
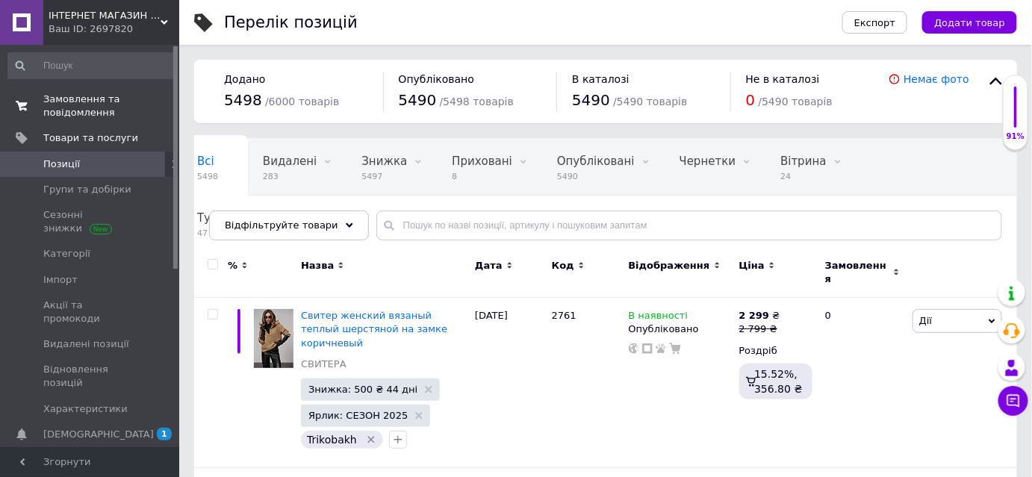
click at [100, 104] on span "Замовлення та повідомлення" at bounding box center [90, 106] width 95 height 27
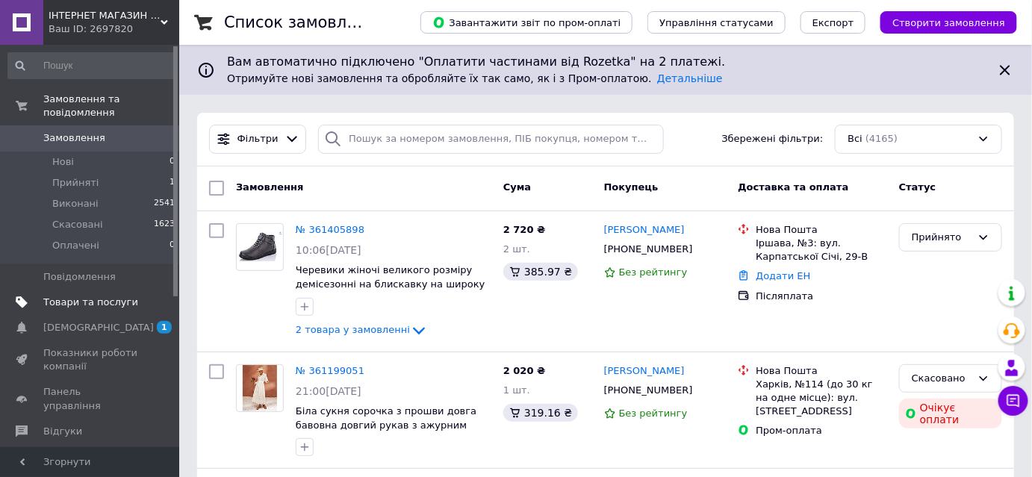
click at [71, 296] on span "Товари та послуги" at bounding box center [90, 302] width 95 height 13
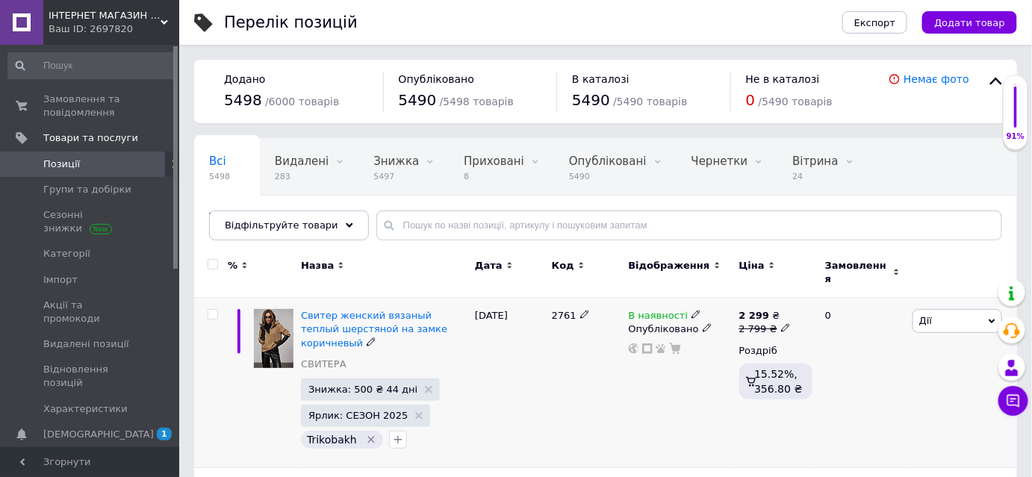
scroll to position [67, 0]
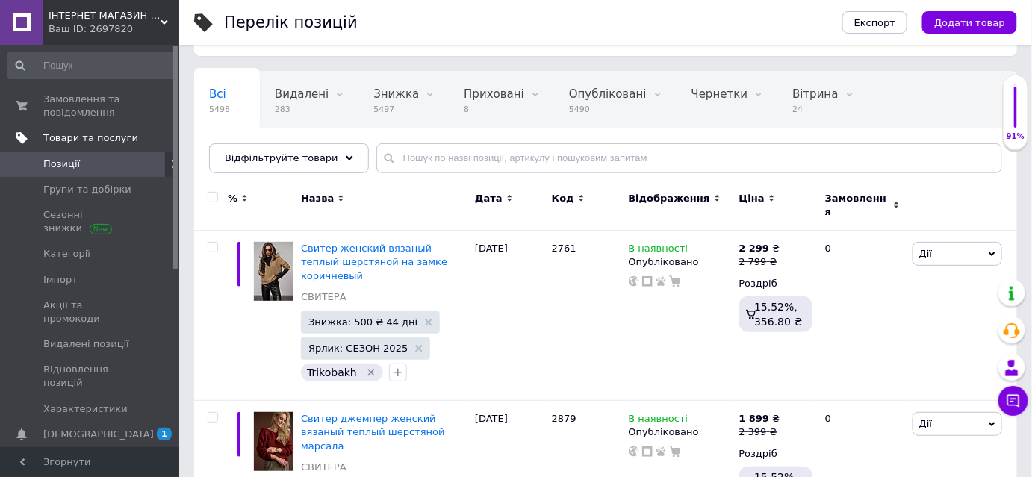
click at [93, 146] on link "Товари та послуги" at bounding box center [92, 137] width 184 height 25
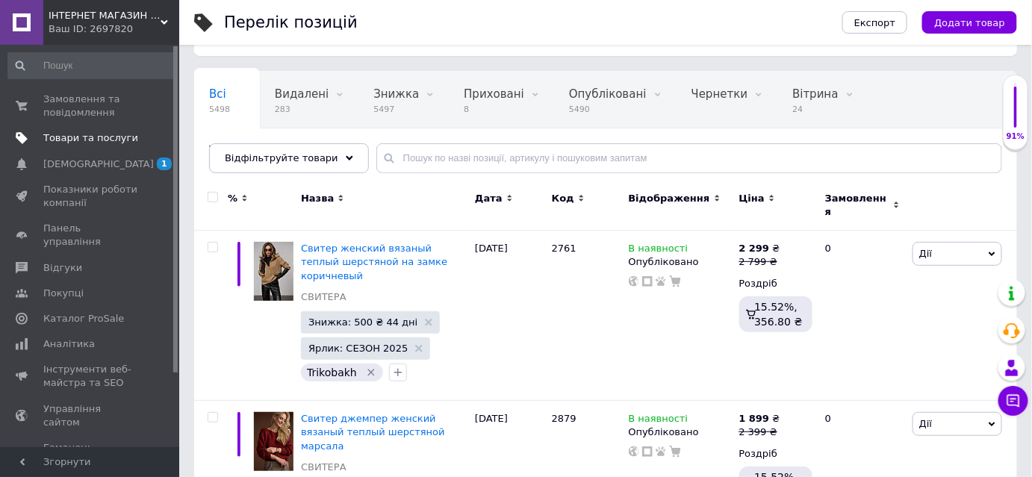
click at [99, 136] on span "Товари та послуги" at bounding box center [90, 137] width 95 height 13
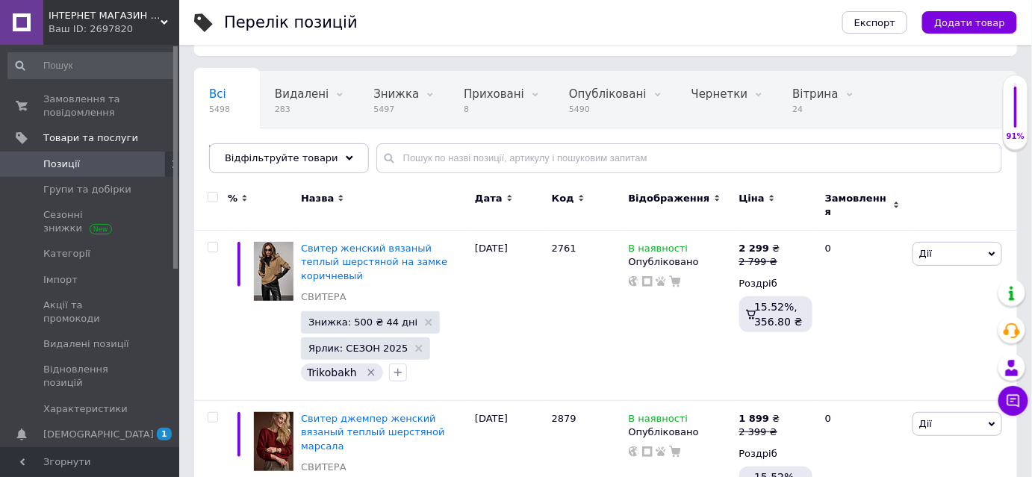
click at [74, 163] on span "Позиції" at bounding box center [61, 164] width 37 height 13
click at [87, 103] on span "Замовлення та повідомлення" at bounding box center [90, 106] width 95 height 27
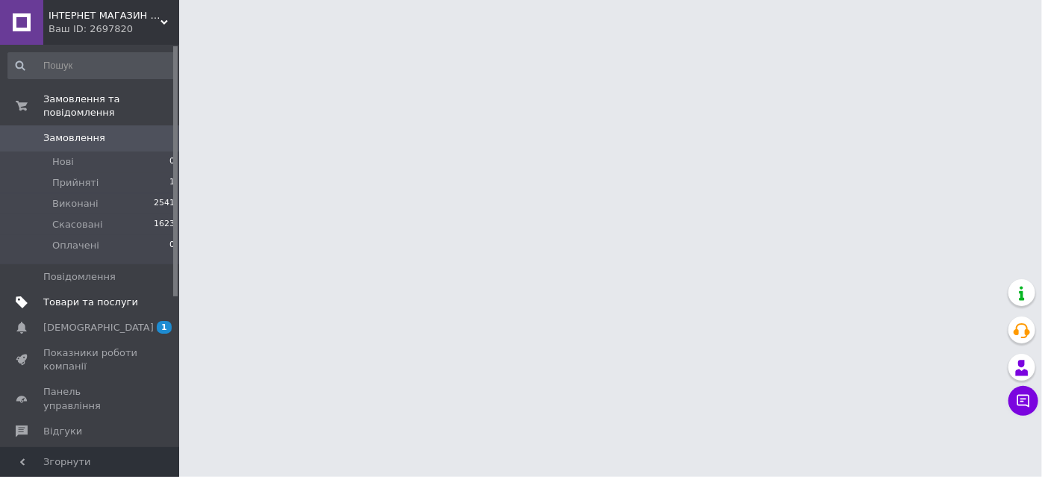
click at [105, 296] on span "Товари та послуги" at bounding box center [90, 302] width 95 height 13
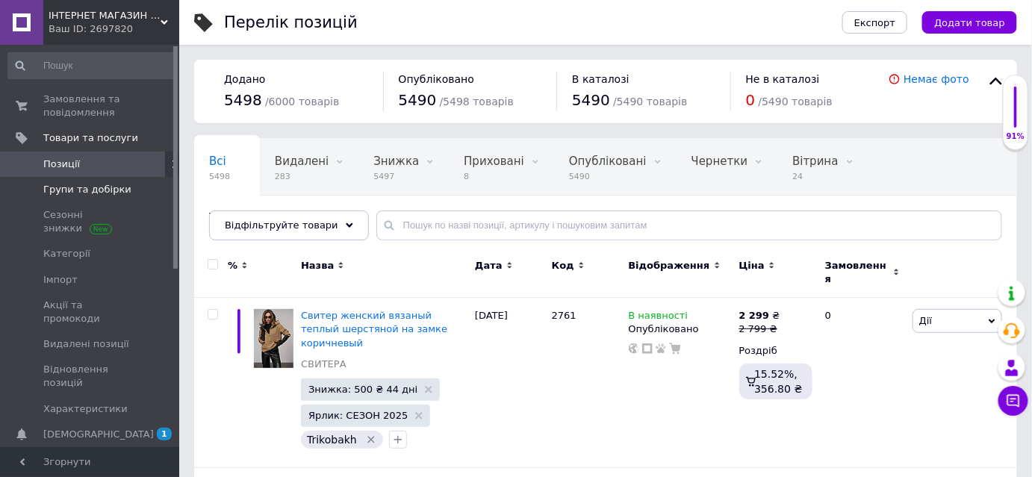
click at [107, 184] on span "Групи та добірки" at bounding box center [87, 189] width 88 height 13
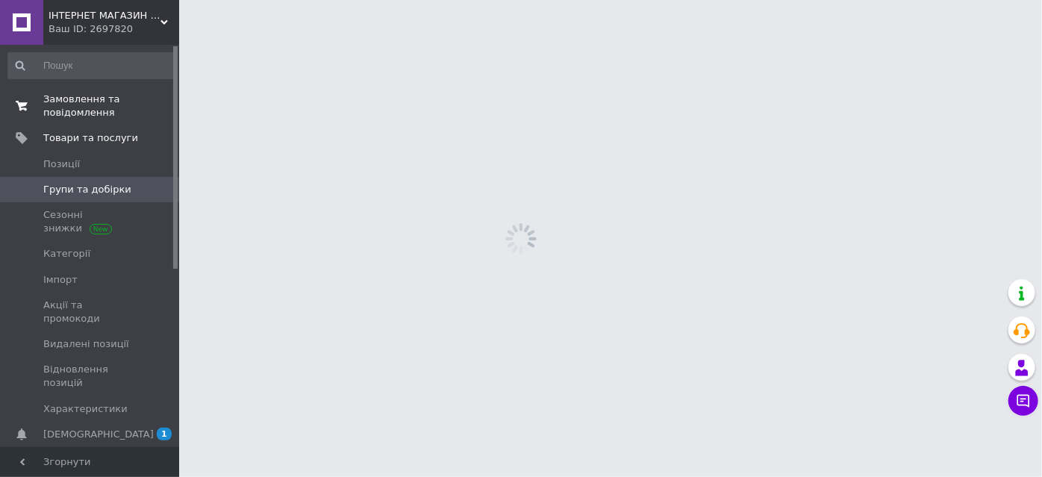
click at [102, 110] on span "Замовлення та повідомлення" at bounding box center [90, 106] width 95 height 27
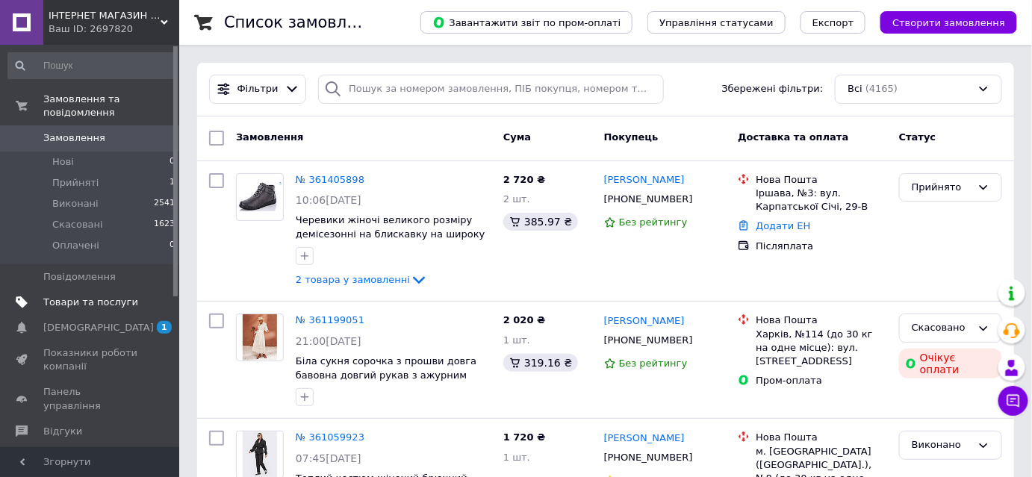
click at [69, 296] on span "Товари та послуги" at bounding box center [90, 302] width 95 height 13
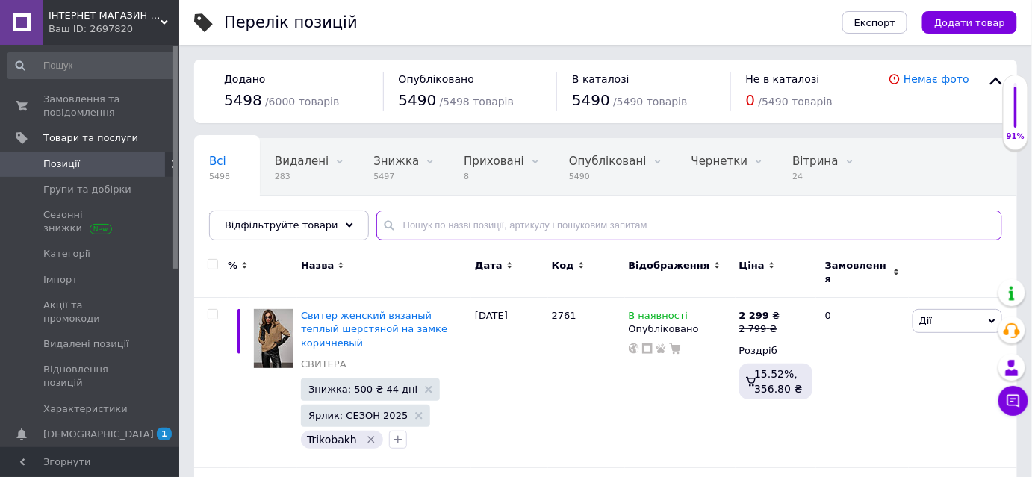
click at [399, 230] on input "text" at bounding box center [689, 226] width 626 height 30
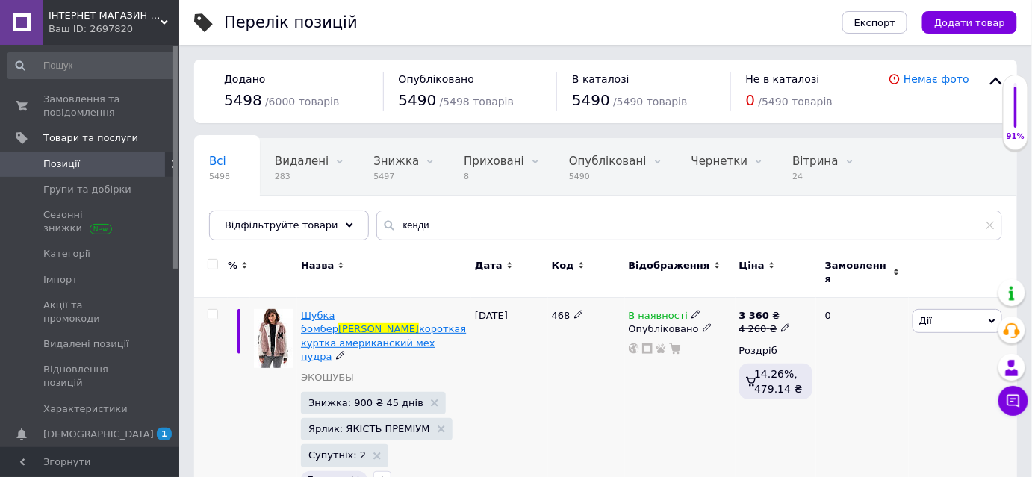
click at [410, 323] on span "короткая куртка американский мех пудра" at bounding box center [383, 342] width 165 height 38
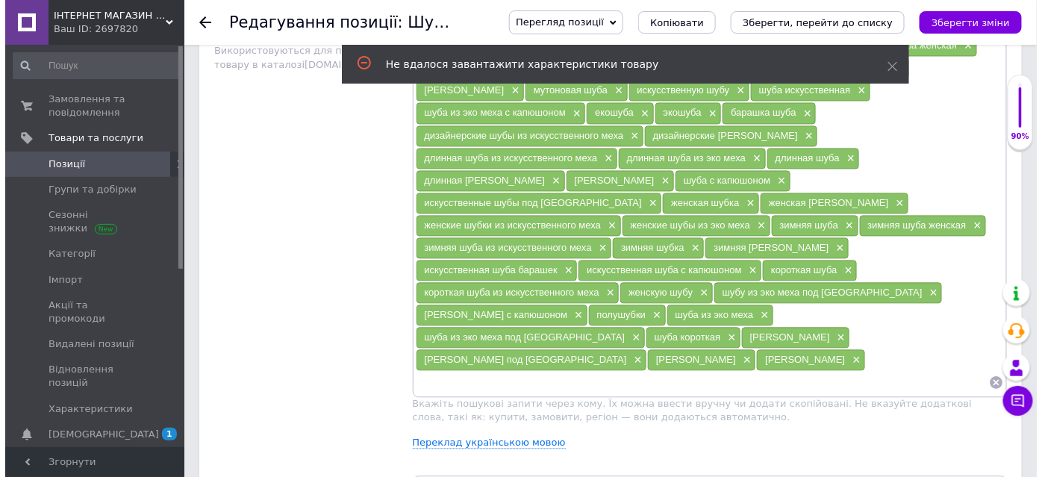
scroll to position [950, 0]
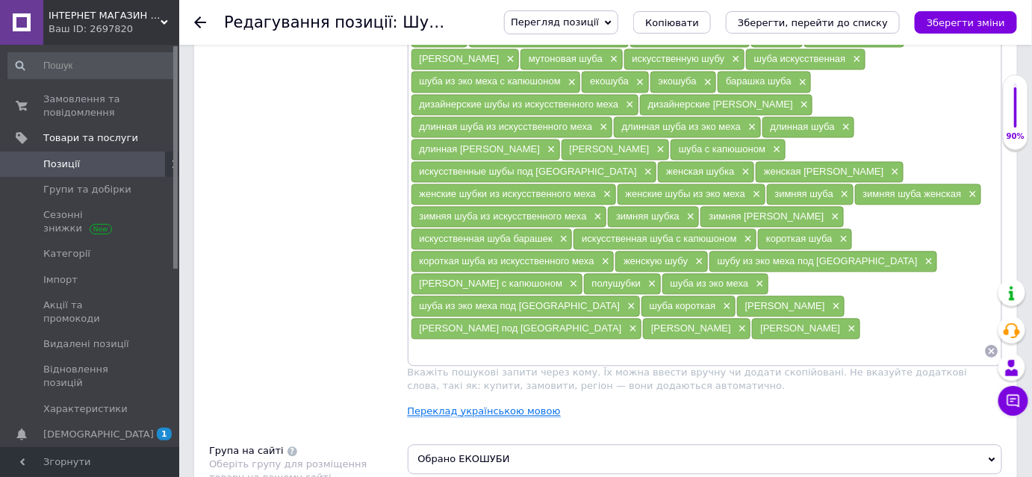
click at [517, 405] on link "Переклад українською мовою" at bounding box center [484, 411] width 153 height 12
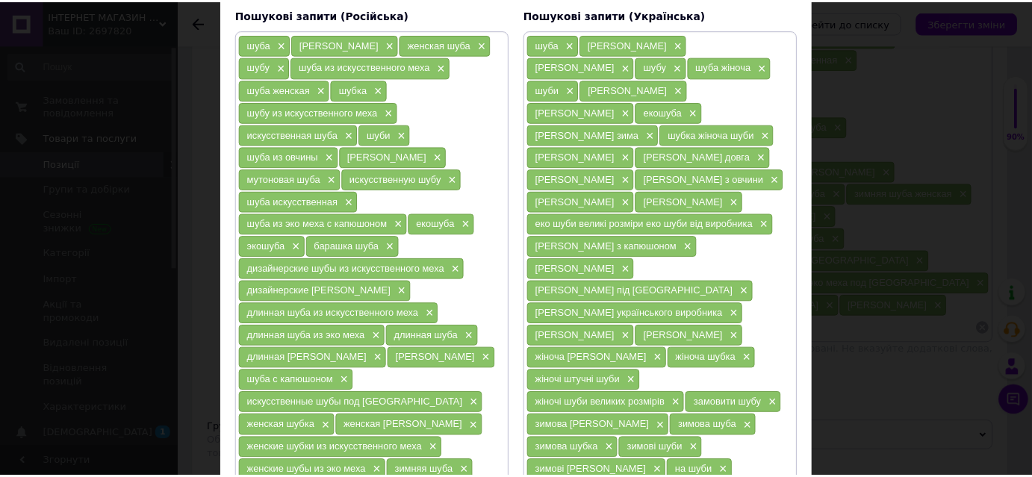
scroll to position [0, 0]
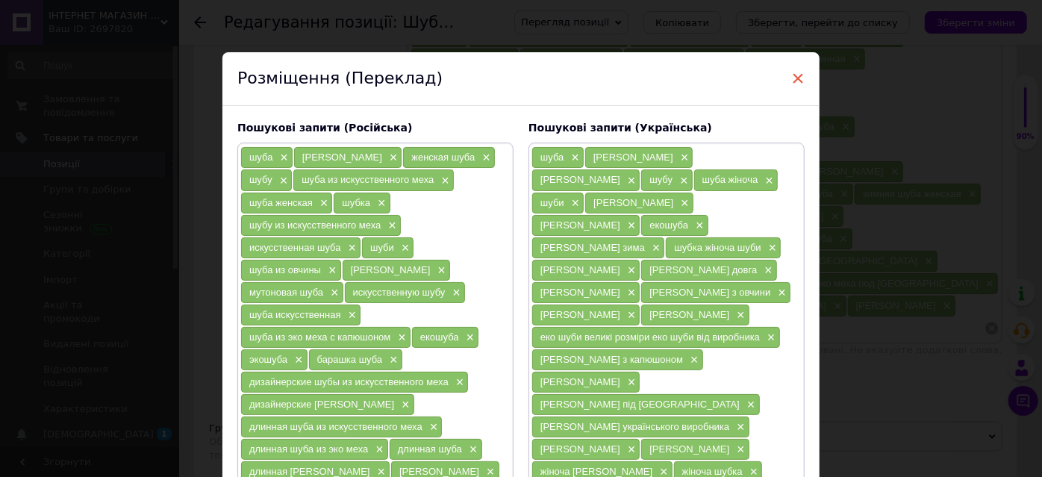
click at [801, 80] on span "×" at bounding box center [797, 78] width 13 height 25
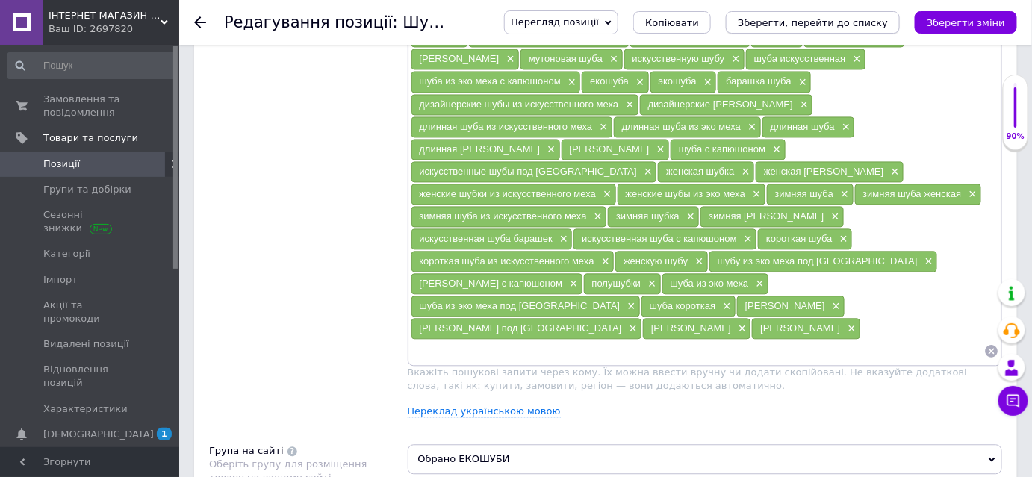
click at [811, 17] on icon "Зберегти, перейти до списку" at bounding box center [813, 22] width 150 height 11
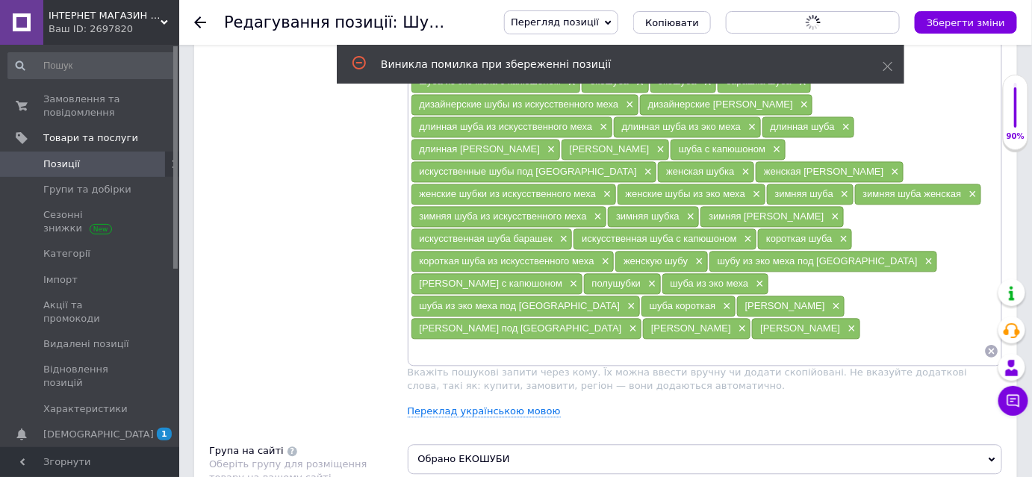
click at [71, 164] on span "Позиції" at bounding box center [61, 164] width 37 height 13
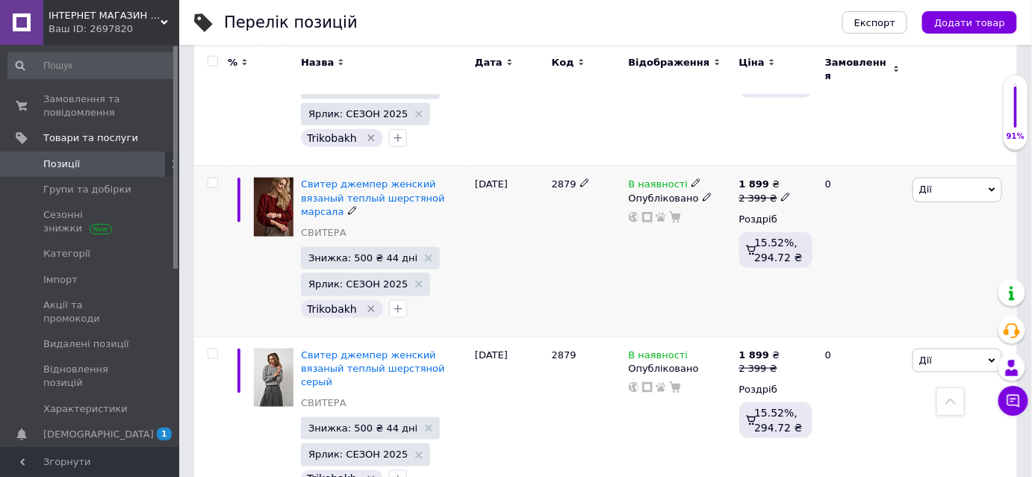
scroll to position [475, 0]
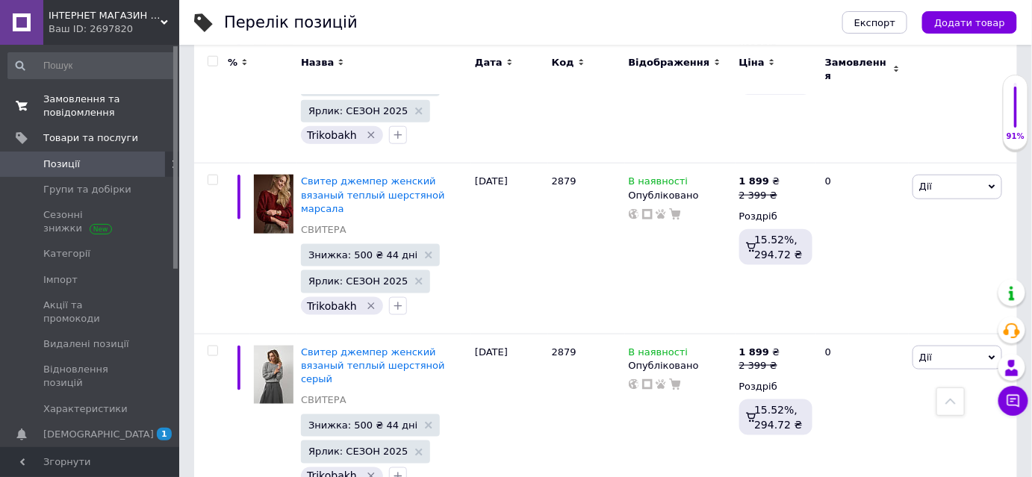
click at [91, 103] on span "Замовлення та повідомлення" at bounding box center [90, 106] width 95 height 27
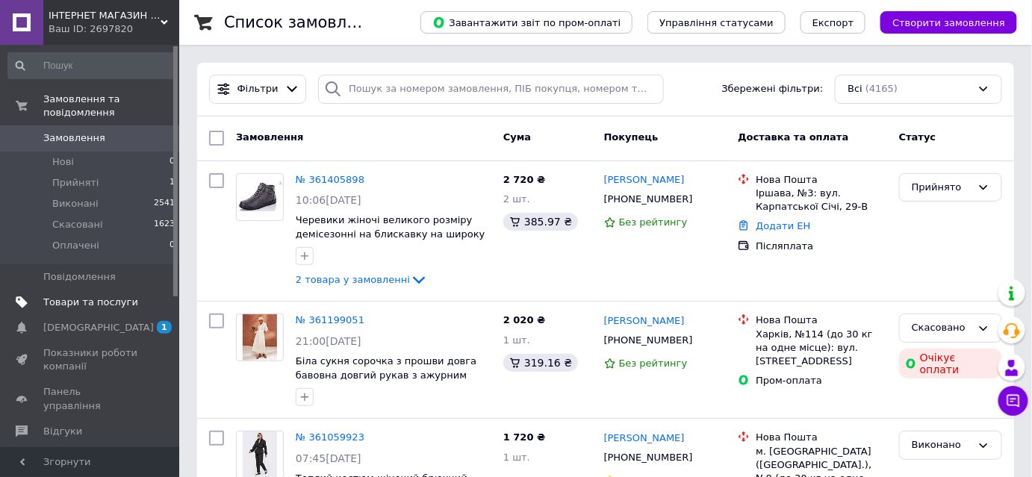
click at [98, 296] on span "Товари та послуги" at bounding box center [90, 302] width 95 height 13
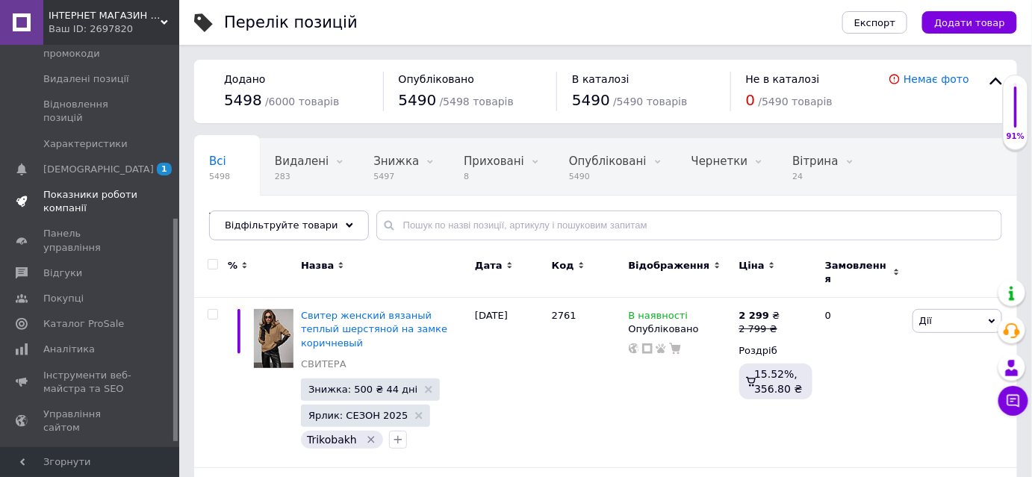
scroll to position [319, 0]
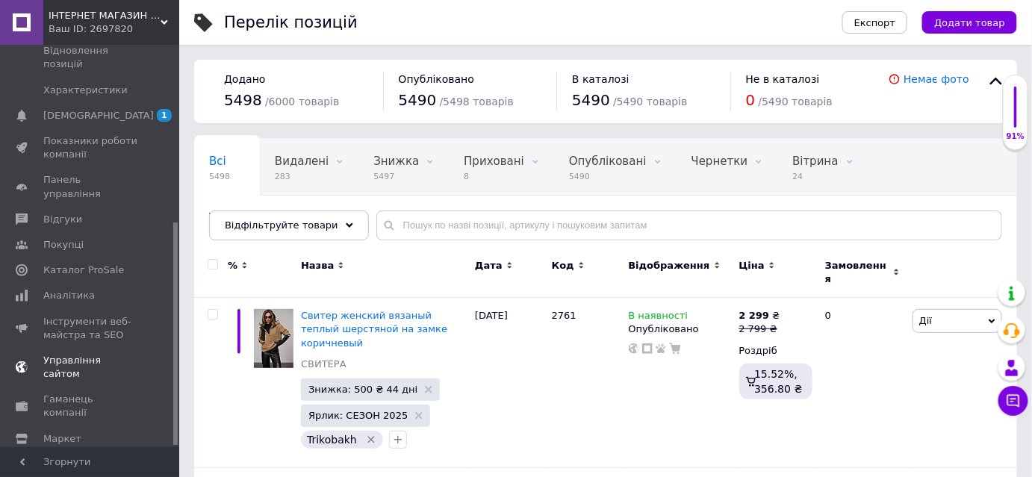
click at [78, 354] on span "Управління сайтом" at bounding box center [90, 367] width 95 height 27
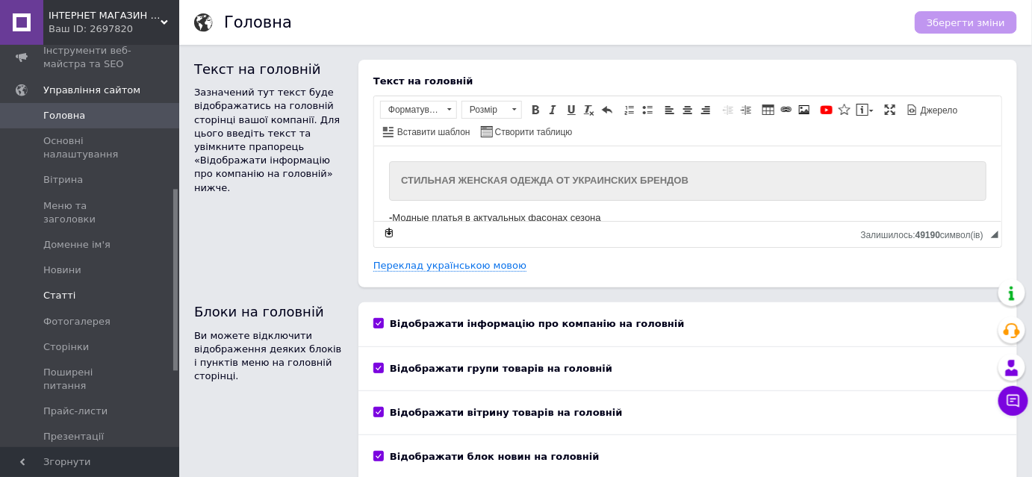
click at [51, 289] on span "Статті" at bounding box center [59, 295] width 32 height 13
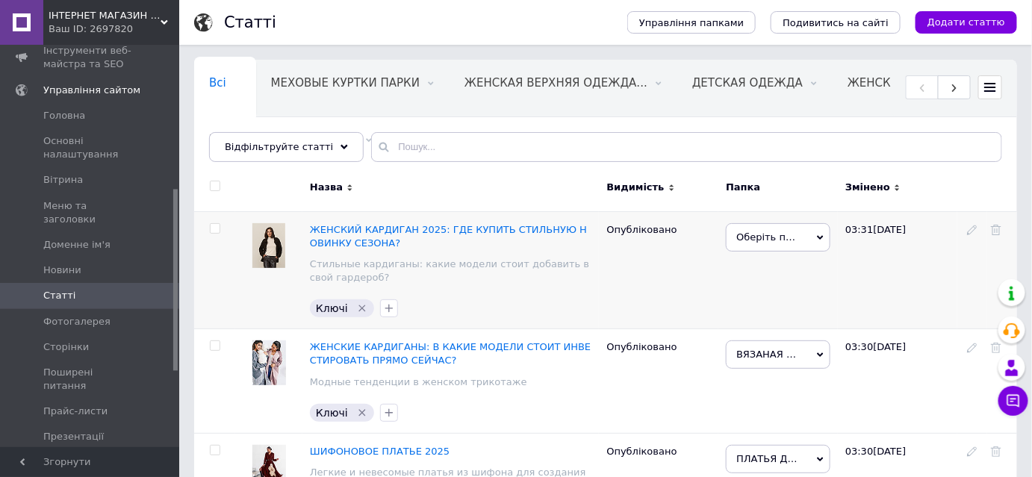
click at [747, 230] on span "Оберіть папку" at bounding box center [778, 237] width 105 height 28
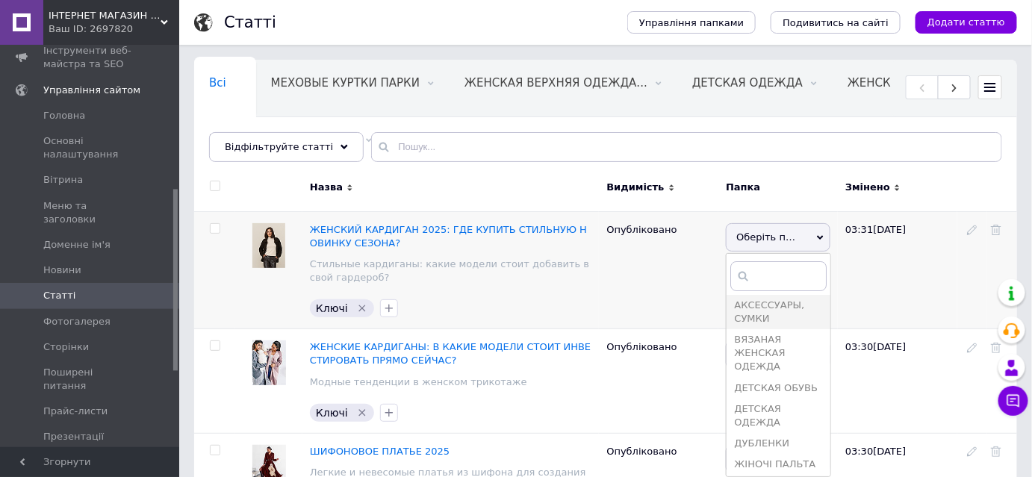
click at [670, 285] on div "Опубліковано" at bounding box center [658, 270] width 119 height 118
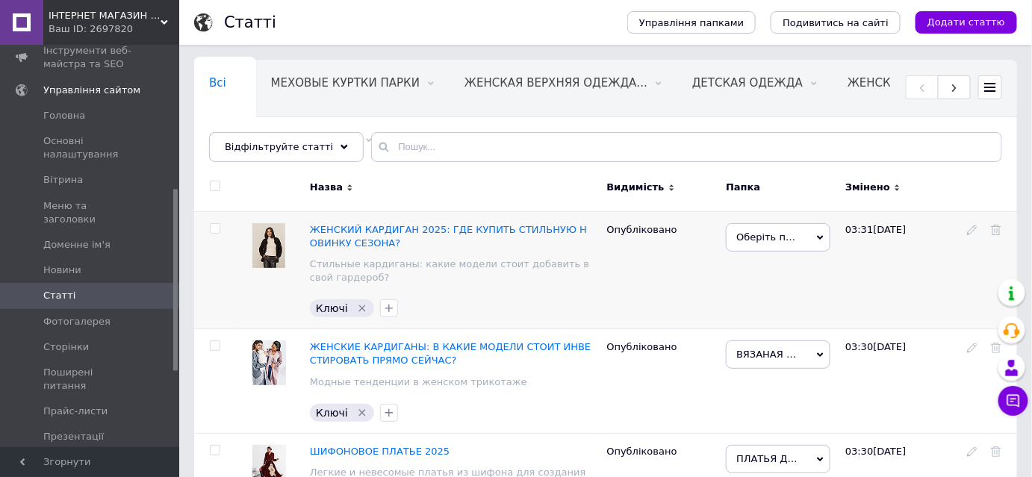
click at [782, 240] on span "Оберіть папку" at bounding box center [778, 237] width 105 height 28
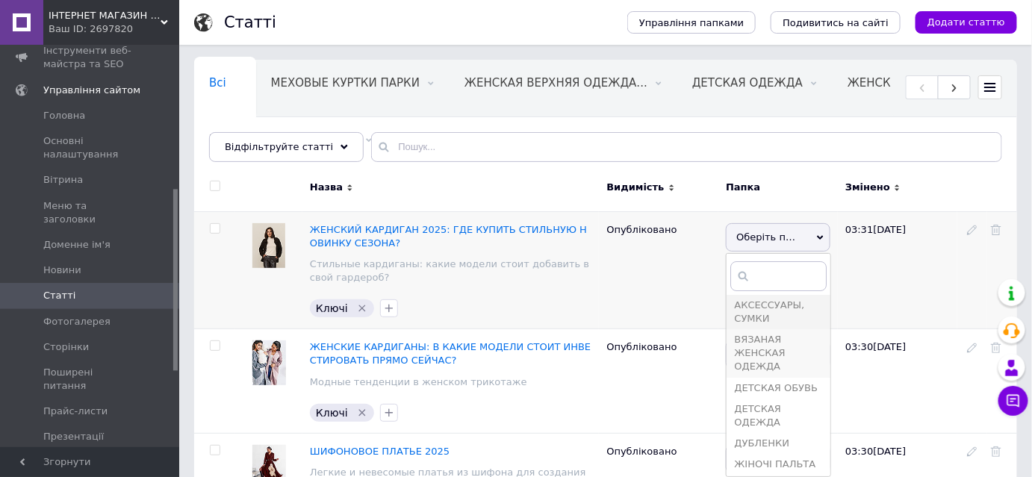
click at [777, 355] on span "ВЯЗАНАЯ ЖЕНСКАЯ ОДЕЖДА" at bounding box center [759, 353] width 51 height 38
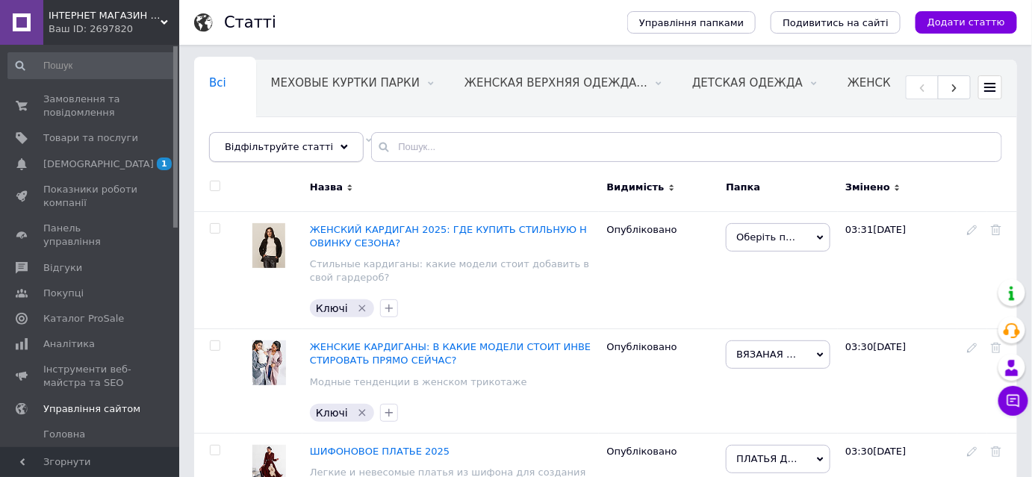
click at [312, 142] on div "Відфільтруйте статті" at bounding box center [286, 147] width 155 height 30
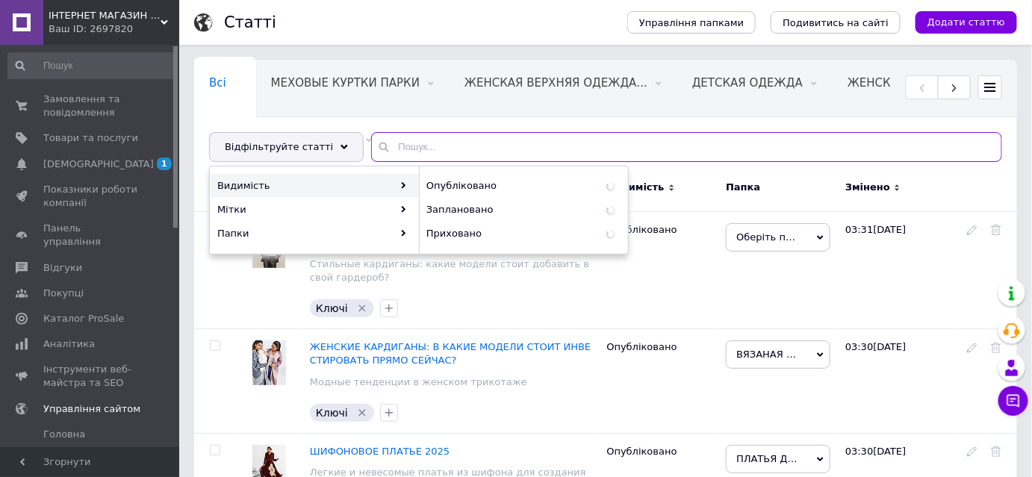
click at [461, 149] on input "text" at bounding box center [686, 147] width 631 height 30
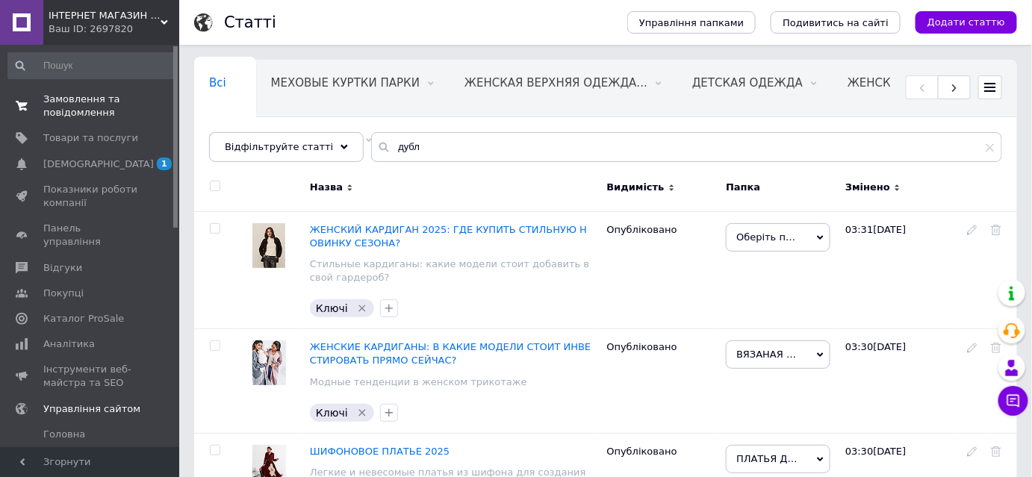
drag, startPoint x: 96, startPoint y: 105, endPoint x: 113, endPoint y: 104, distance: 16.5
click at [96, 105] on span "Замовлення та повідомлення" at bounding box center [90, 106] width 95 height 27
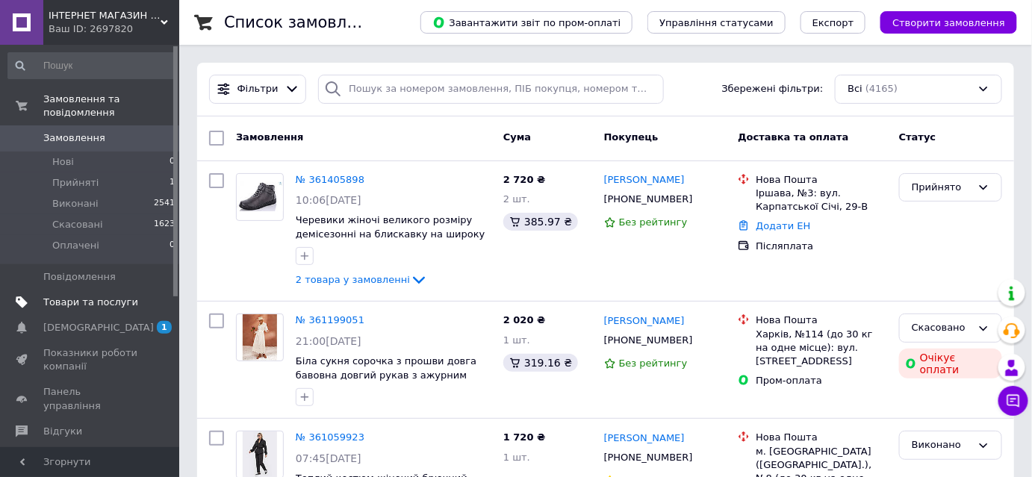
click at [103, 296] on span "Товари та послуги" at bounding box center [90, 302] width 95 height 13
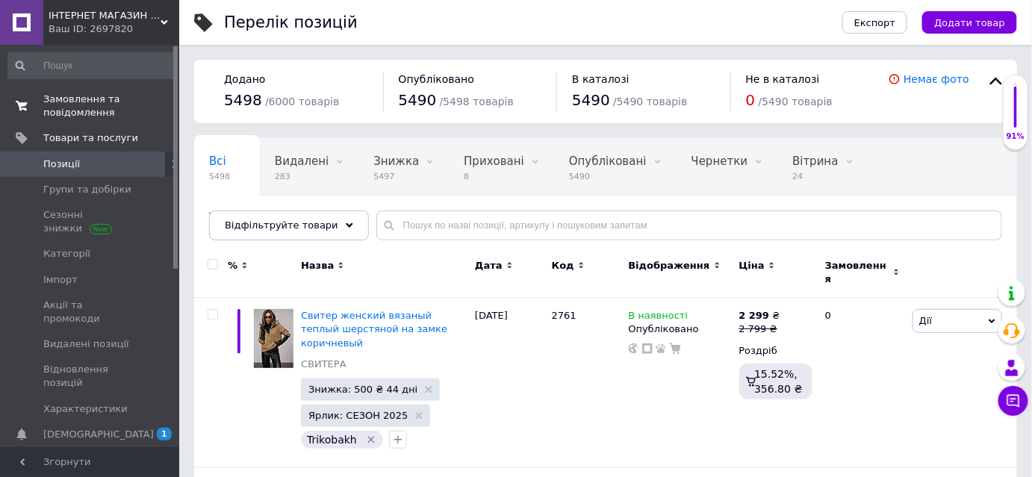
click at [98, 119] on span "Замовлення та повідомлення" at bounding box center [90, 106] width 95 height 27
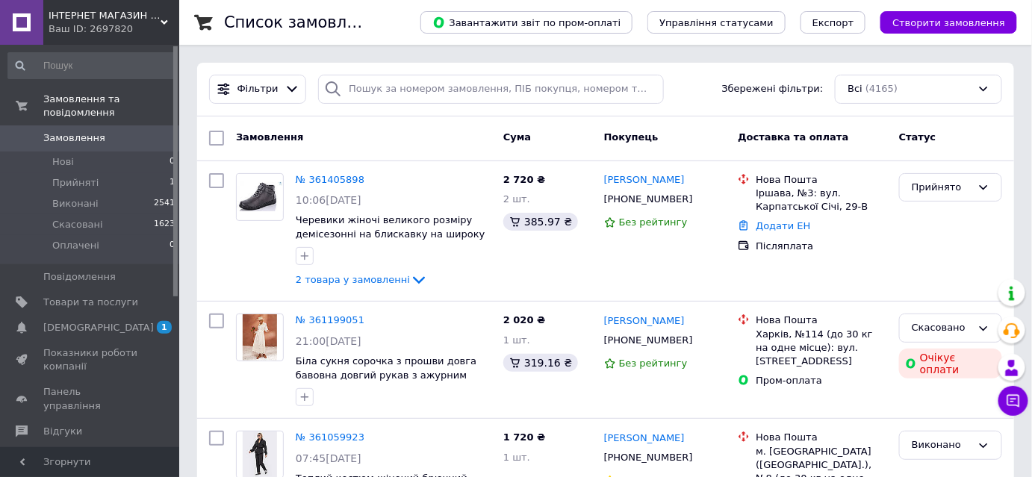
click at [104, 131] on span "Замовлення" at bounding box center [90, 137] width 95 height 13
